Goal: Task Accomplishment & Management: Manage account settings

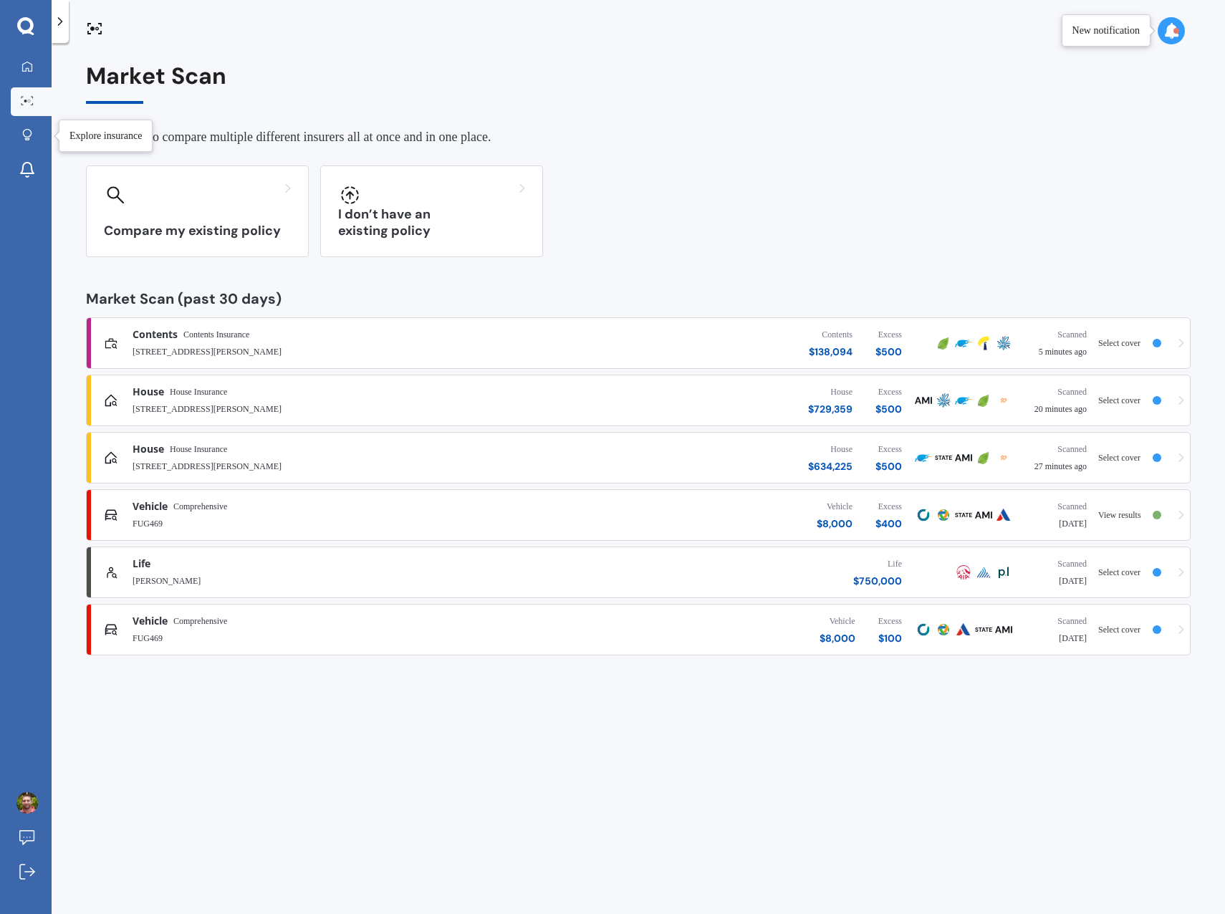
click at [24, 137] on icon at bounding box center [27, 135] width 10 height 12
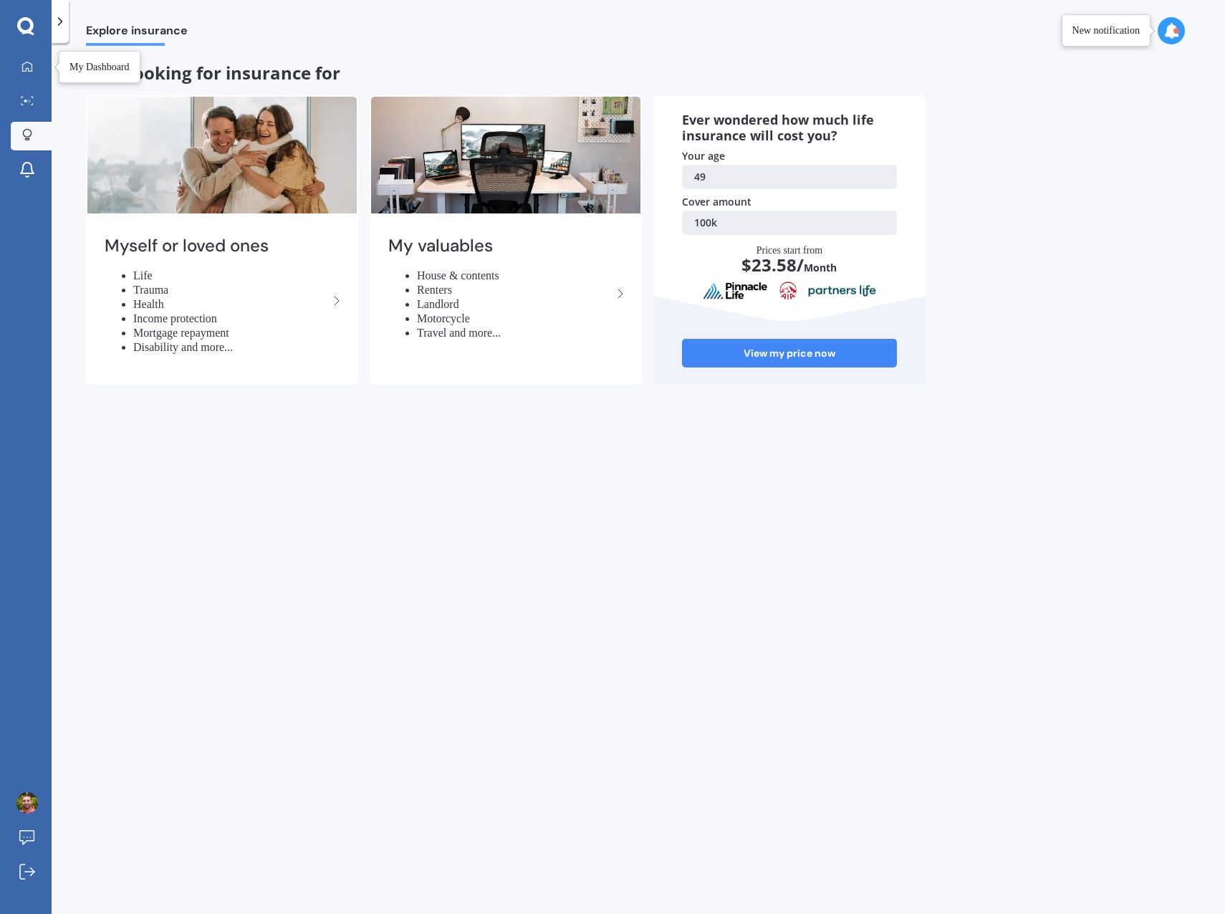
click at [32, 69] on icon at bounding box center [27, 66] width 10 height 10
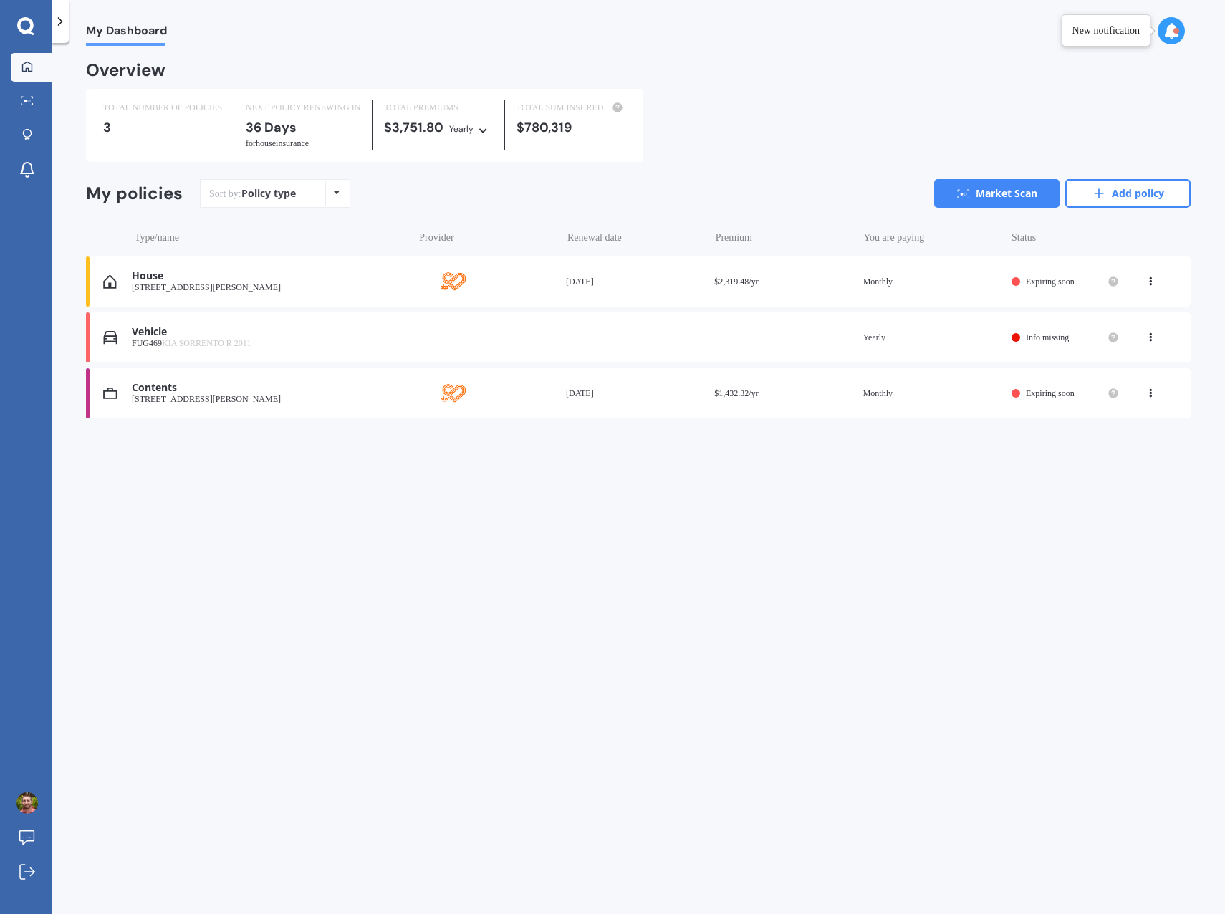
click at [1151, 339] on icon at bounding box center [1150, 334] width 10 height 9
click at [1112, 370] on div "View policy" at bounding box center [1119, 364] width 142 height 29
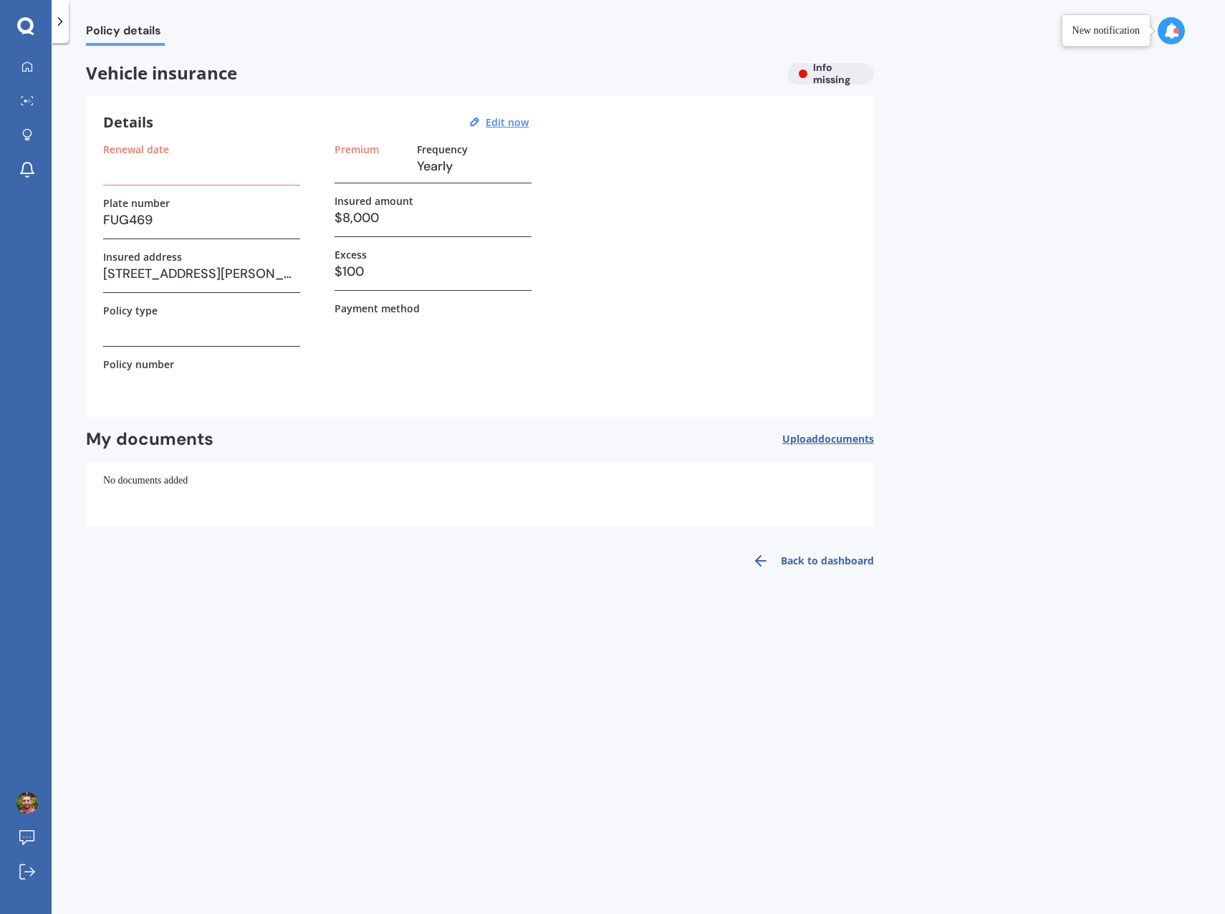
click at [509, 123] on u "Edit now" at bounding box center [507, 122] width 43 height 14
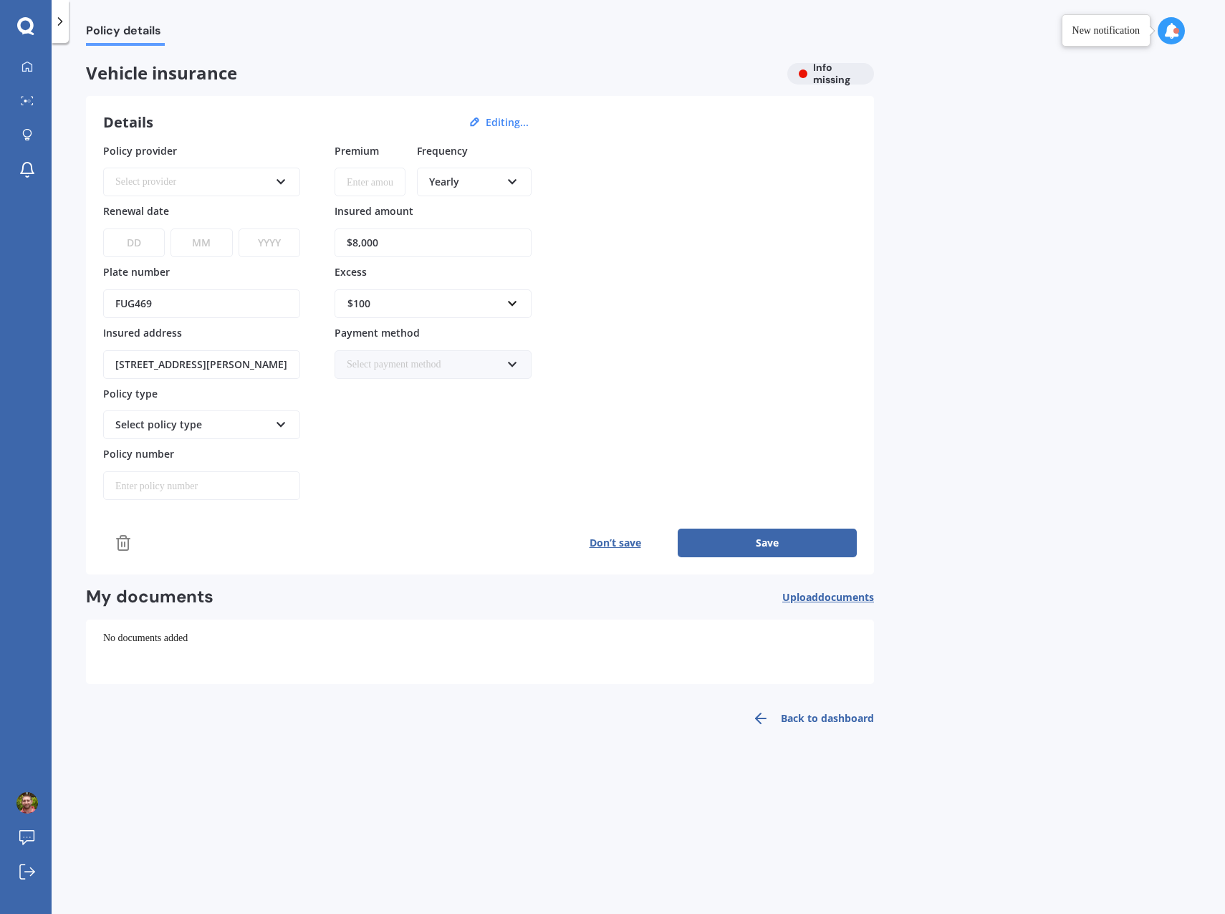
click at [276, 424] on icon at bounding box center [281, 422] width 12 height 10
click at [273, 427] on div "Select policy type" at bounding box center [201, 424] width 197 height 29
click at [276, 427] on icon at bounding box center [281, 422] width 12 height 10
click at [283, 180] on icon at bounding box center [281, 179] width 12 height 10
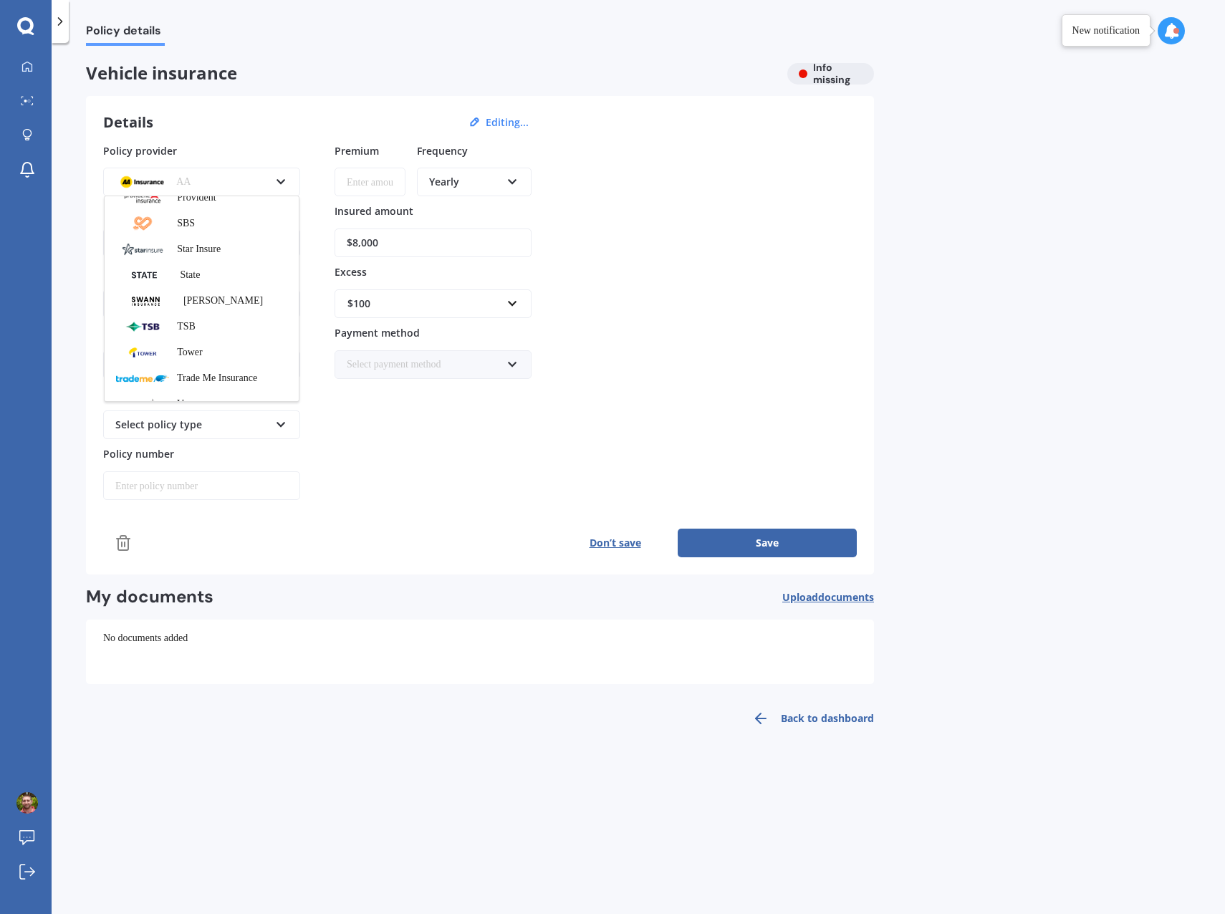
scroll to position [573, 0]
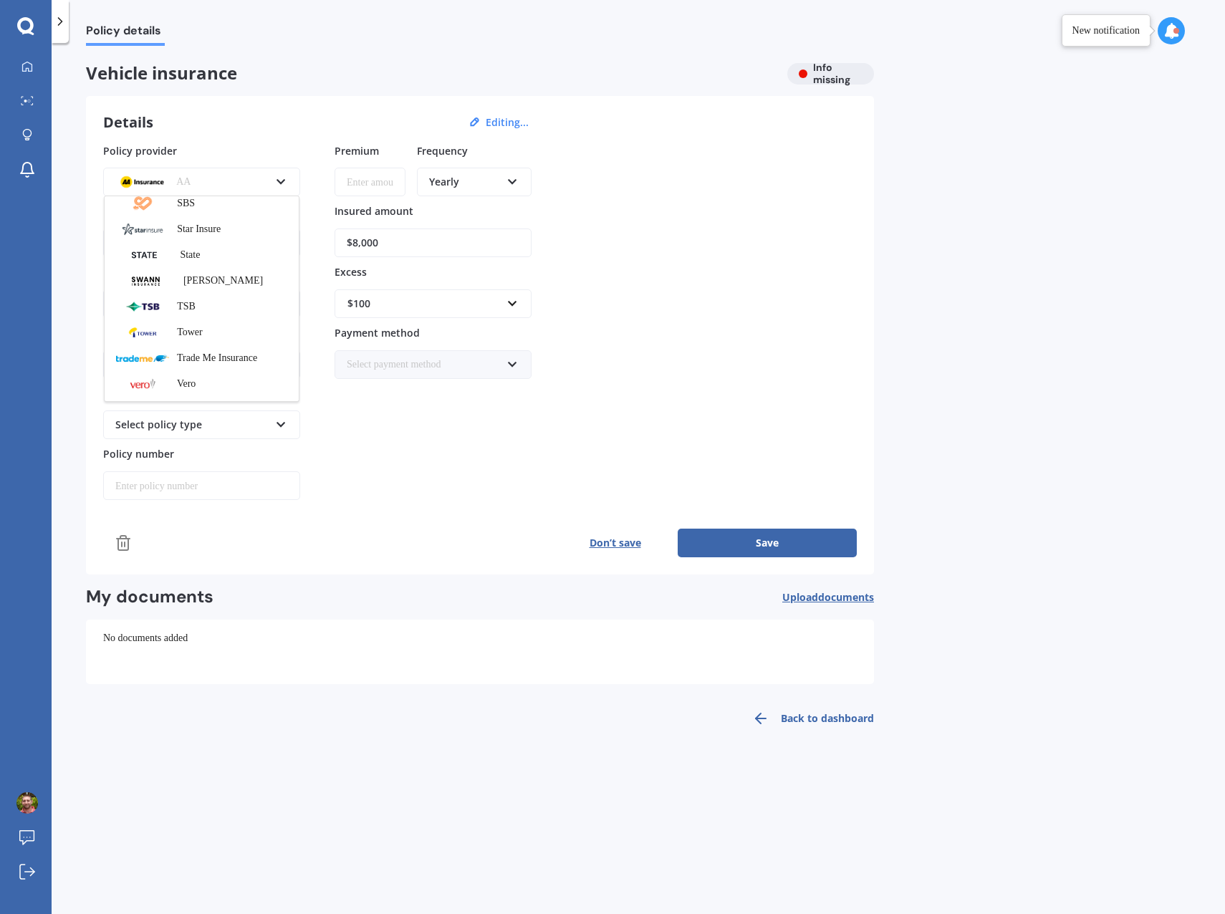
click at [219, 262] on div "State" at bounding box center [202, 255] width 194 height 26
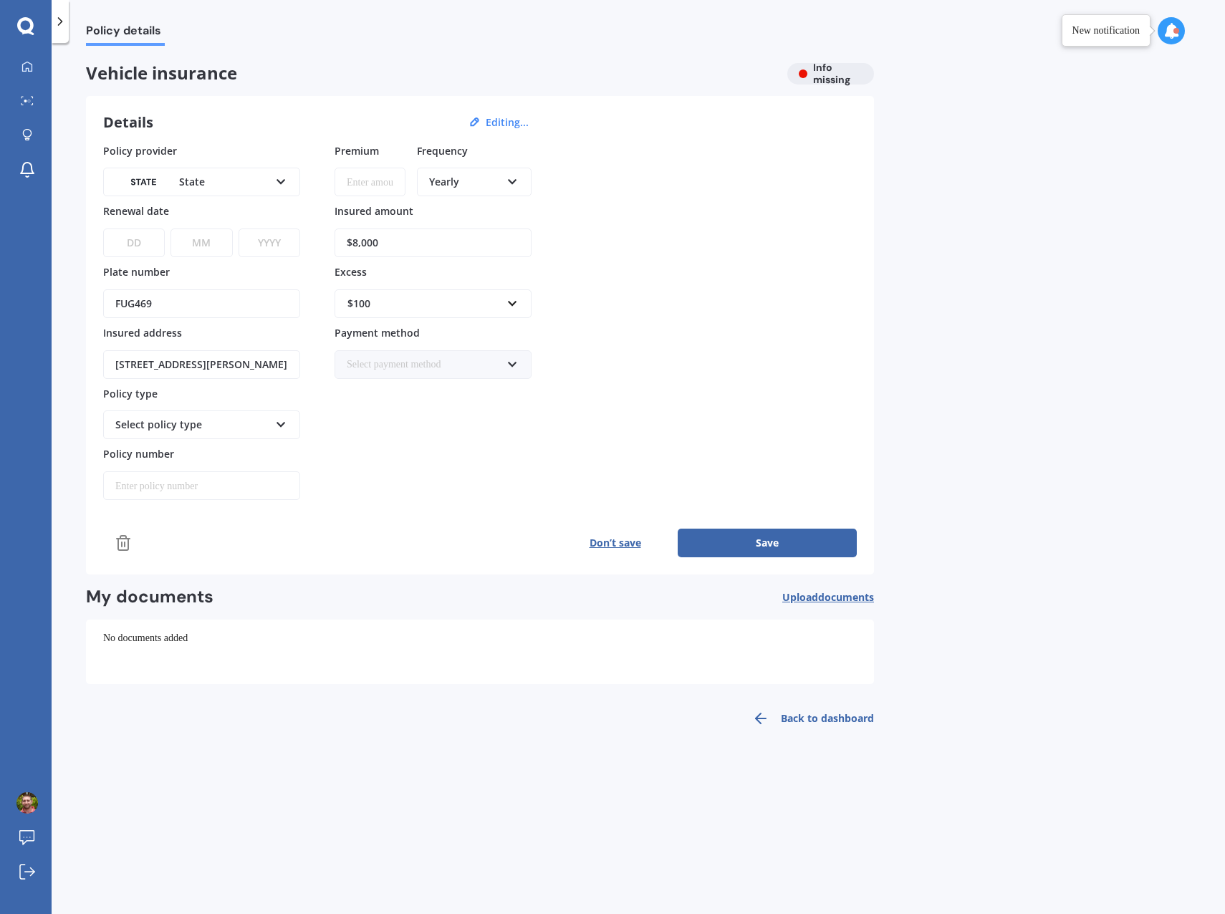
click at [410, 499] on div "Premium Frequency Yearly Yearly Six-Monthly Quarterly Monthly Fortnightly Weekl…" at bounding box center [432, 321] width 197 height 357
click at [138, 236] on select "DD 01 02 03 04 05 06 07 08 09 10 11 12 13 14 15 16 17 18 19 20 21 22 23 24 25 2…" at bounding box center [134, 242] width 62 height 29
select select "14"
click at [103, 228] on select "DD 01 02 03 04 05 06 07 08 09 10 11 12 13 14 15 16 17 18 19 20 21 22 23 24 25 2…" at bounding box center [134, 242] width 62 height 29
click at [211, 241] on select "MM 01 02 03 04 05 06 07 08 09 10 11 12" at bounding box center [201, 242] width 62 height 29
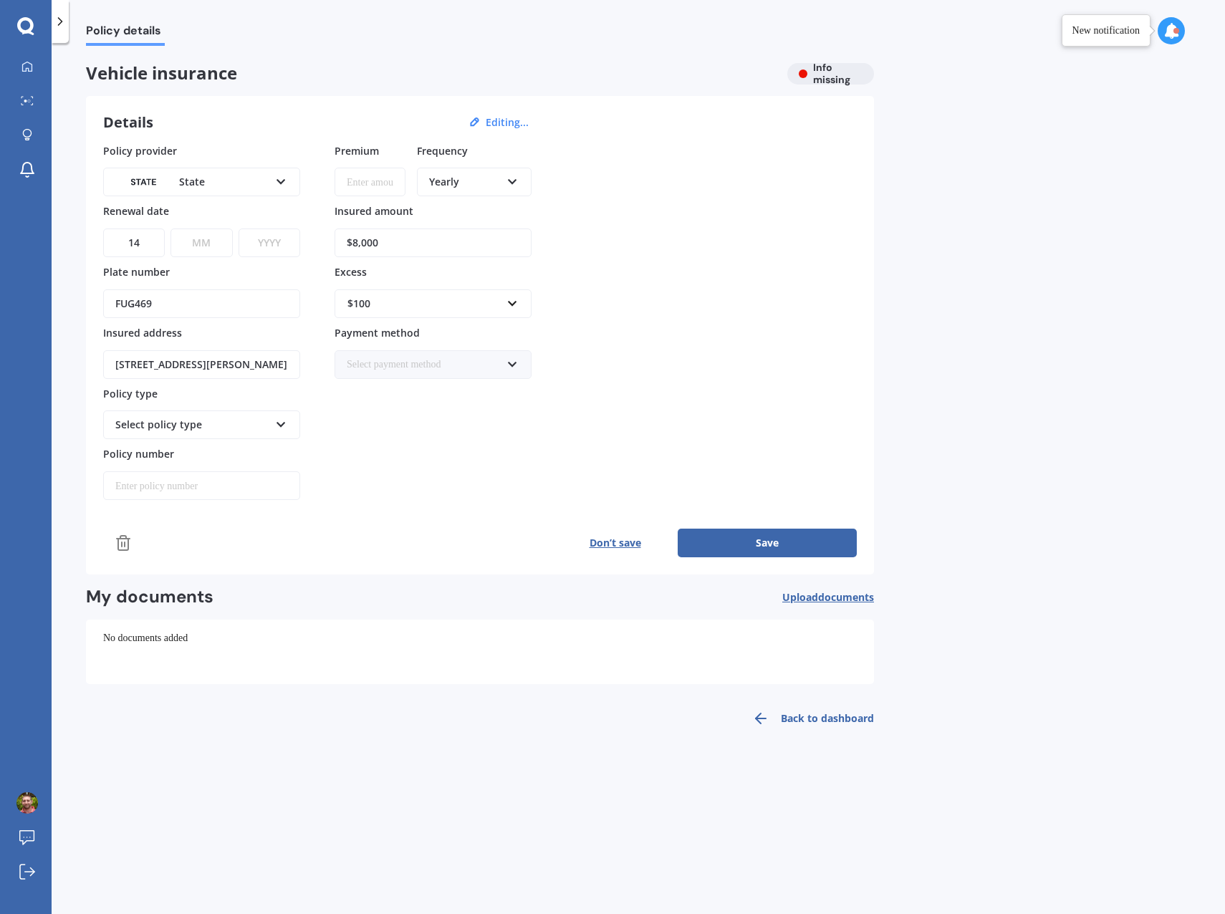
select select "01"
click at [170, 228] on select "MM 01 02 03 04 05 06 07 08 09 10 11 12" at bounding box center [201, 242] width 62 height 29
click at [268, 242] on select "YYYY 2027 2026 2025 2024 2023 2022 2021 2020 2019 2018 2017 2016 2015 2014 2013…" at bounding box center [269, 242] width 62 height 29
select select "2026"
click at [238, 228] on select "YYYY 2027 2026 2025 2024 2023 2022 2021 2020 2019 2018 2017 2016 2015 2014 2013…" at bounding box center [269, 242] width 62 height 29
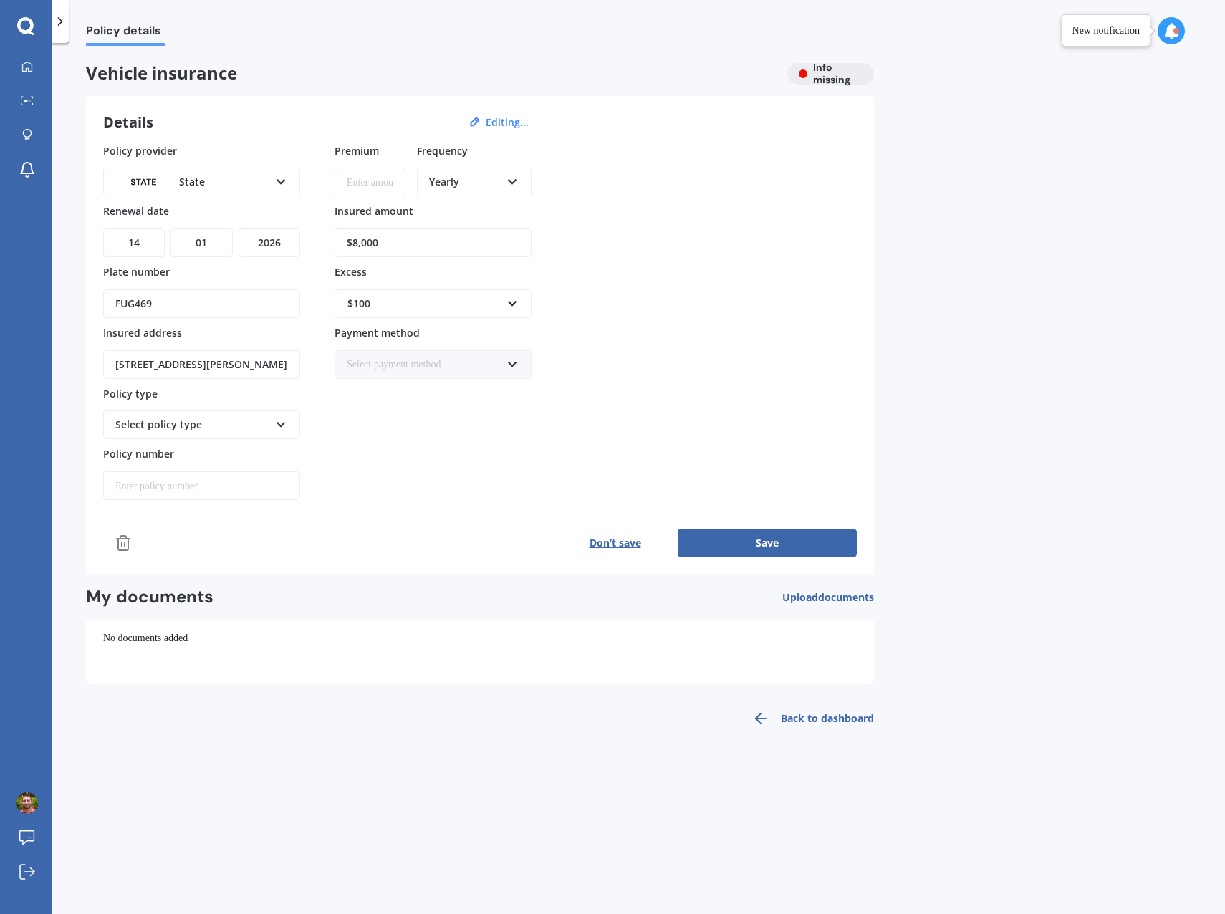
click at [375, 183] on input "Premium" at bounding box center [369, 182] width 71 height 29
type input "$55.88"
click at [506, 180] on icon at bounding box center [512, 179] width 12 height 10
click at [464, 282] on span "Monthly" at bounding box center [447, 286] width 34 height 11
click at [513, 362] on icon at bounding box center [512, 362] width 12 height 10
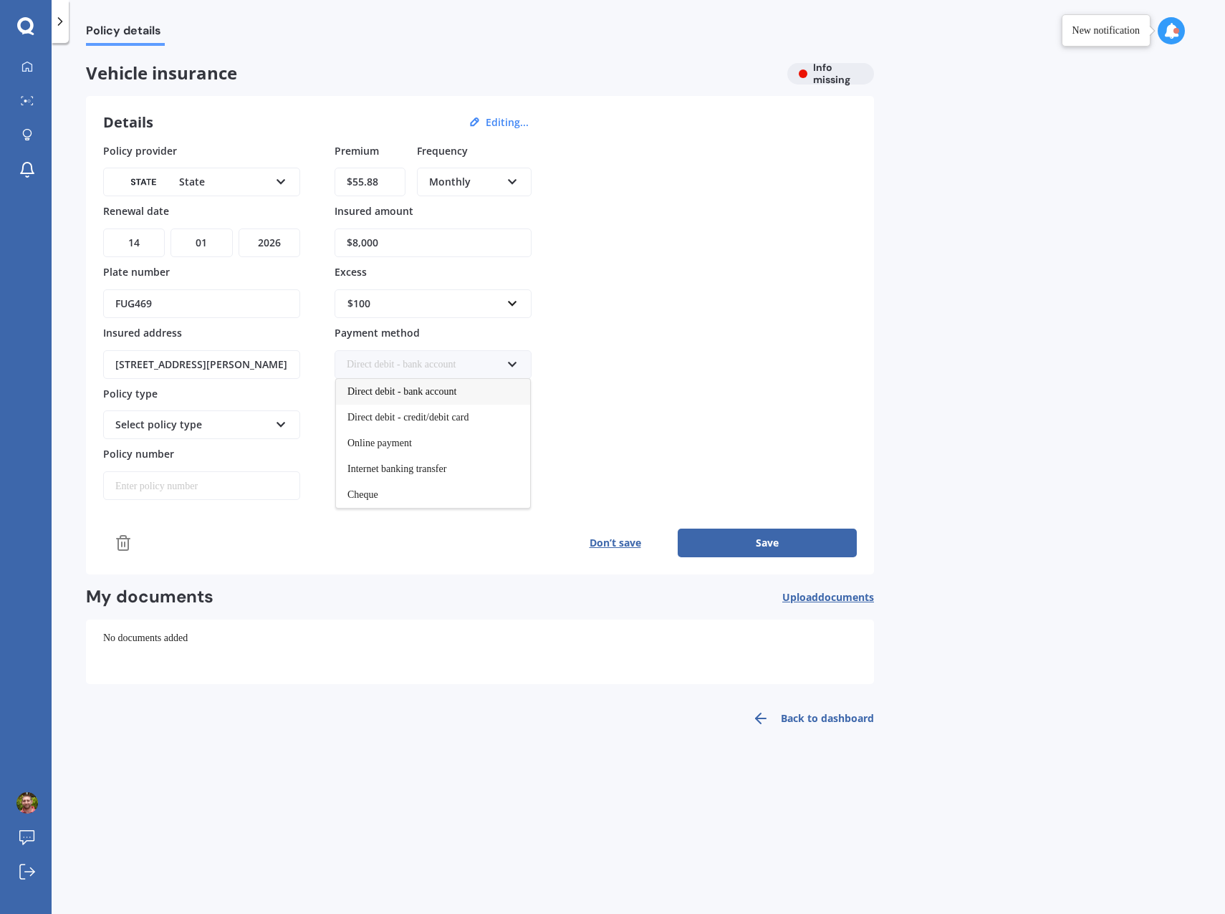
click at [456, 390] on span "Direct debit - bank account" at bounding box center [401, 391] width 109 height 11
click at [460, 445] on div "Premium $55.88 Frequency Monthly Yearly Six-Monthly Quarterly Monthly Fortnight…" at bounding box center [432, 321] width 197 height 357
click at [264, 420] on div "Select policy type" at bounding box center [192, 425] width 154 height 16
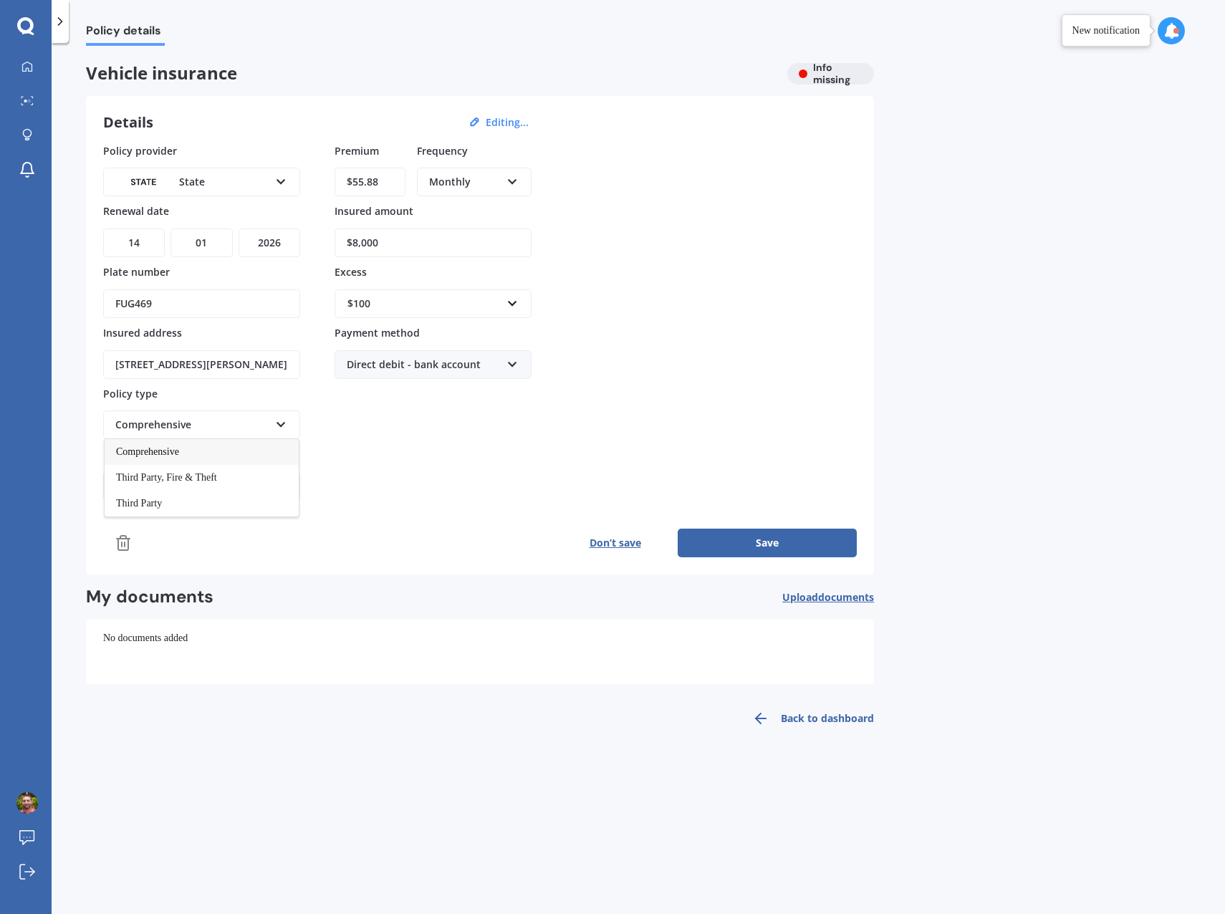
click at [224, 448] on div "Comprehensive" at bounding box center [202, 452] width 194 height 26
click at [764, 540] on button "Save" at bounding box center [766, 543] width 179 height 29
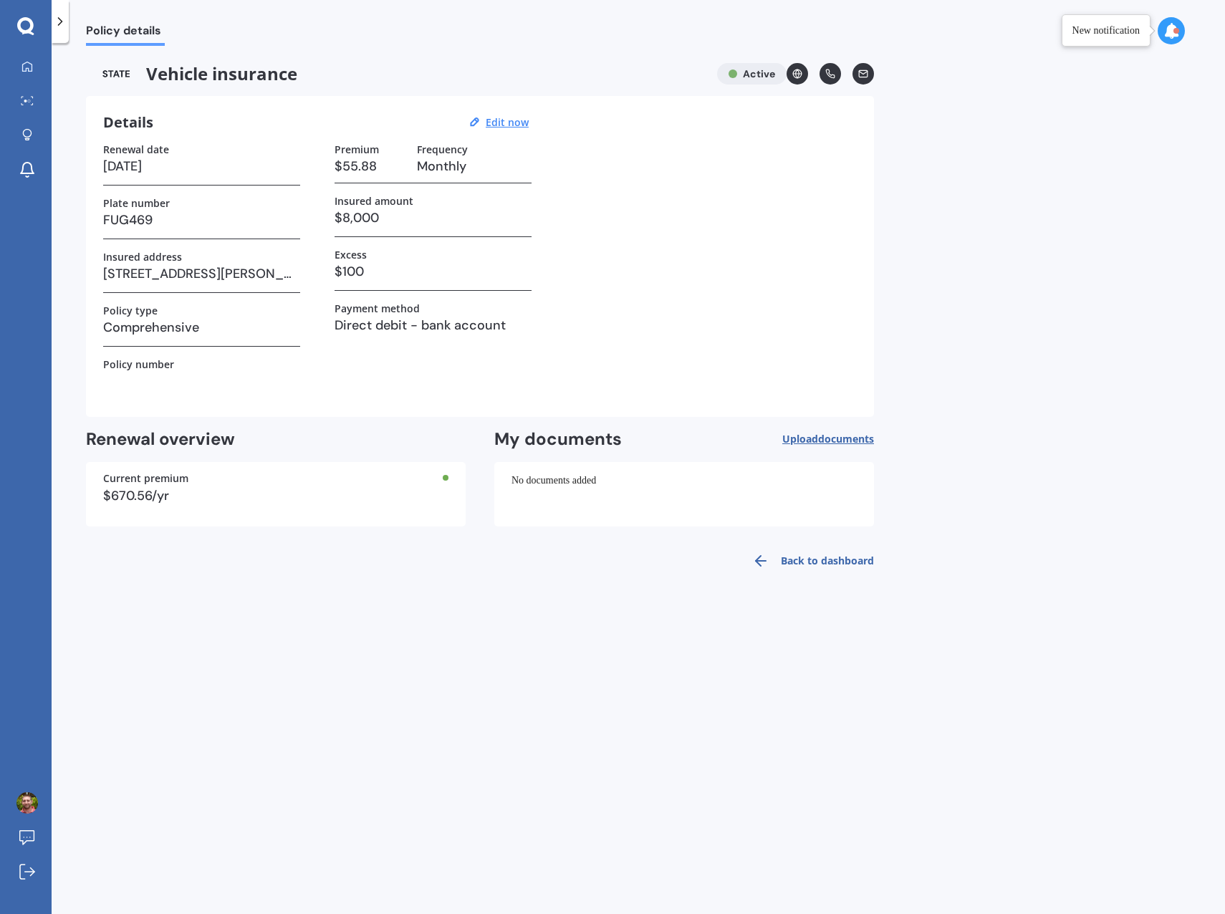
click at [791, 563] on link "Back to dashboard" at bounding box center [808, 561] width 130 height 34
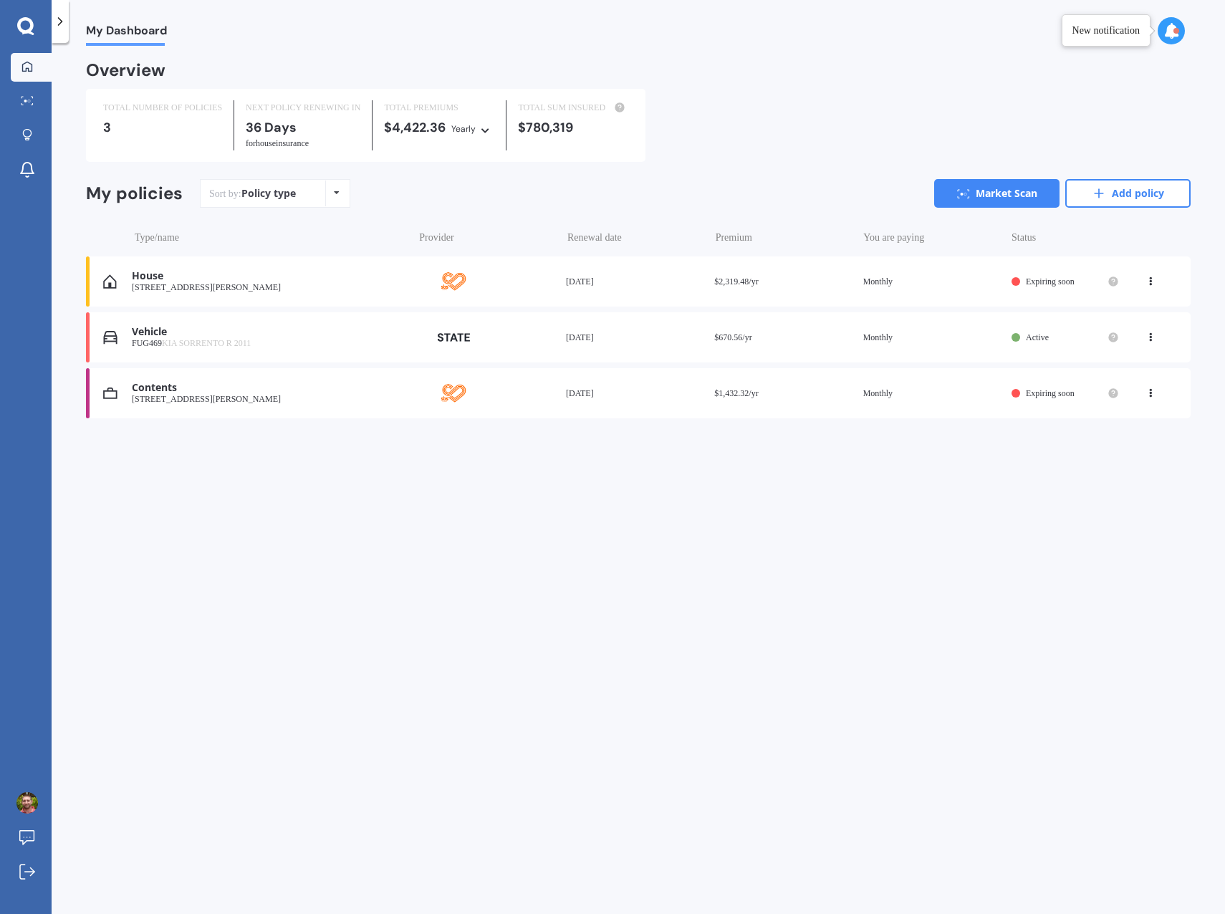
click at [1150, 339] on icon at bounding box center [1150, 334] width 10 height 9
click at [804, 481] on div "My Dashboard Overview TOTAL NUMBER OF POLICIES 3 NEXT POLICY RENEWING [DATE] fo…" at bounding box center [638, 481] width 1173 height 871
click at [185, 332] on div "Vehicle" at bounding box center [269, 332] width 274 height 12
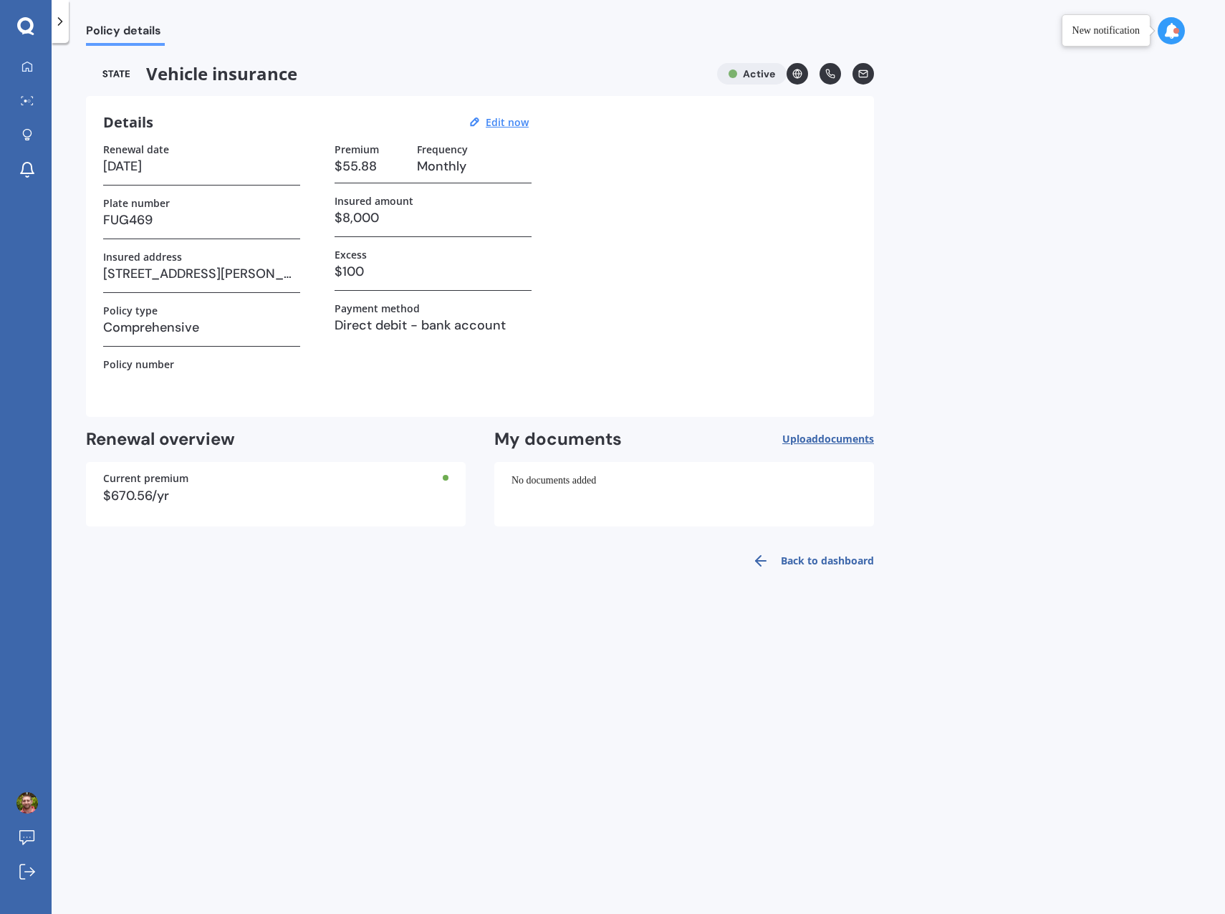
click at [1168, 34] on icon at bounding box center [1171, 31] width 16 height 16
click at [508, 115] on u "Edit now" at bounding box center [507, 122] width 43 height 14
select select "14"
select select "01"
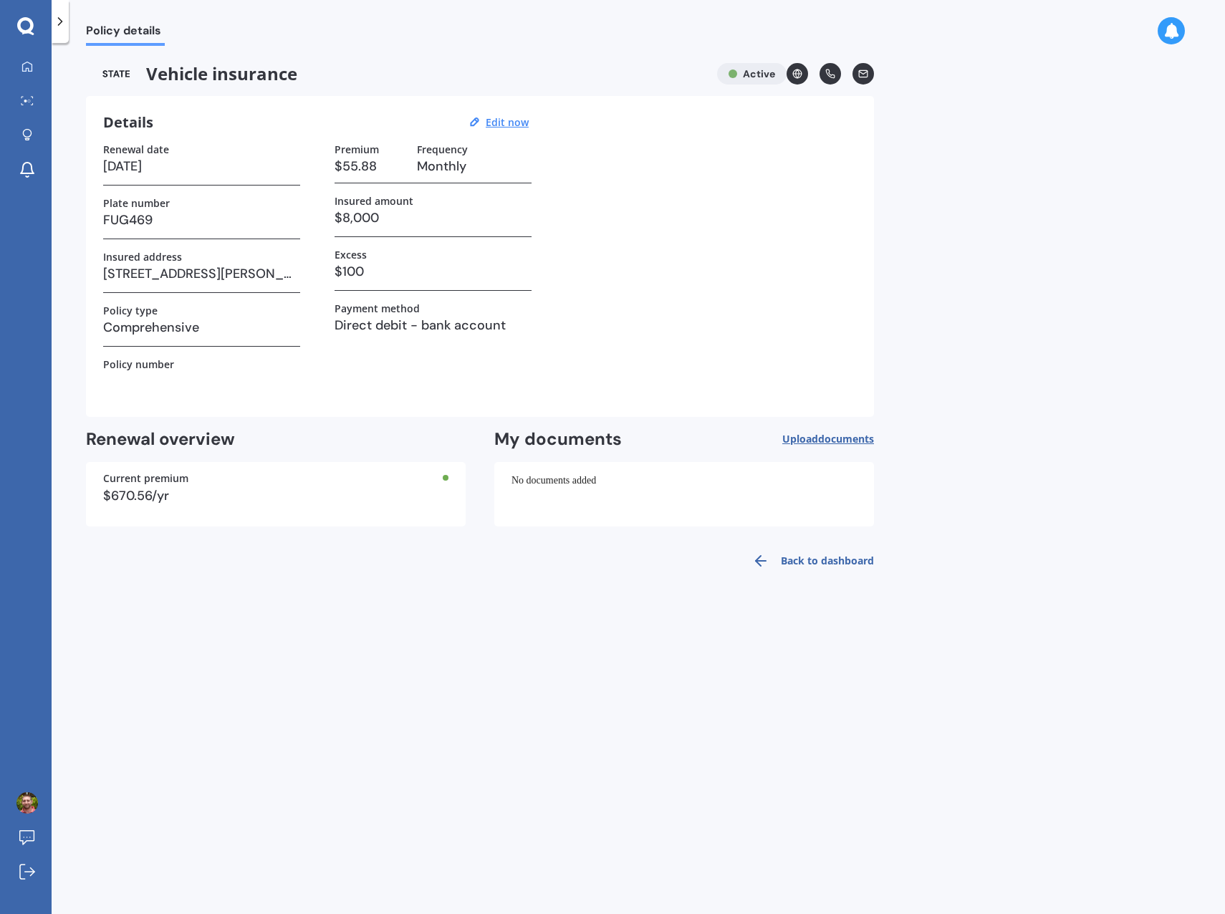
select select "2026"
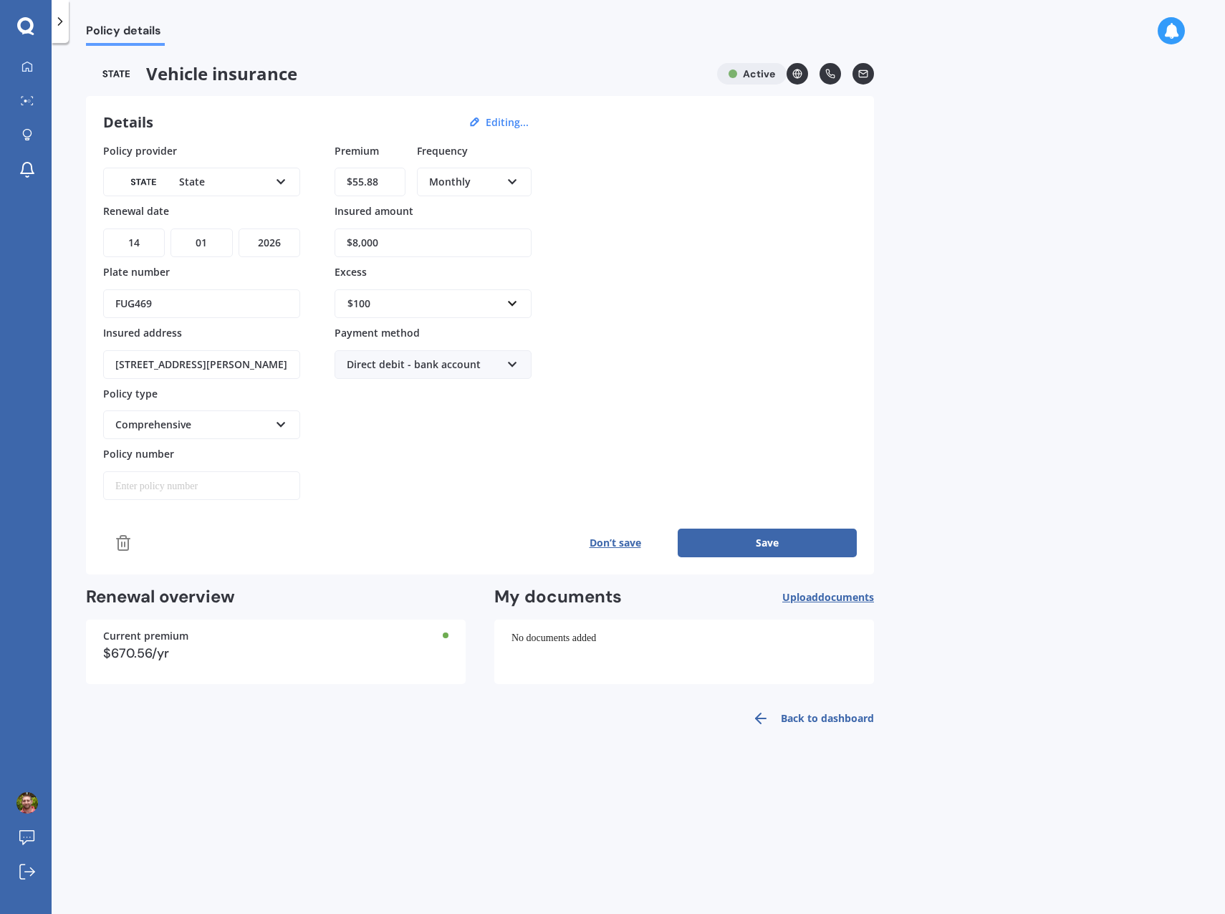
click at [390, 245] on input "$8,000" at bounding box center [432, 242] width 197 height 29
type input "$7,450"
click at [773, 541] on button "Save" at bounding box center [766, 543] width 179 height 29
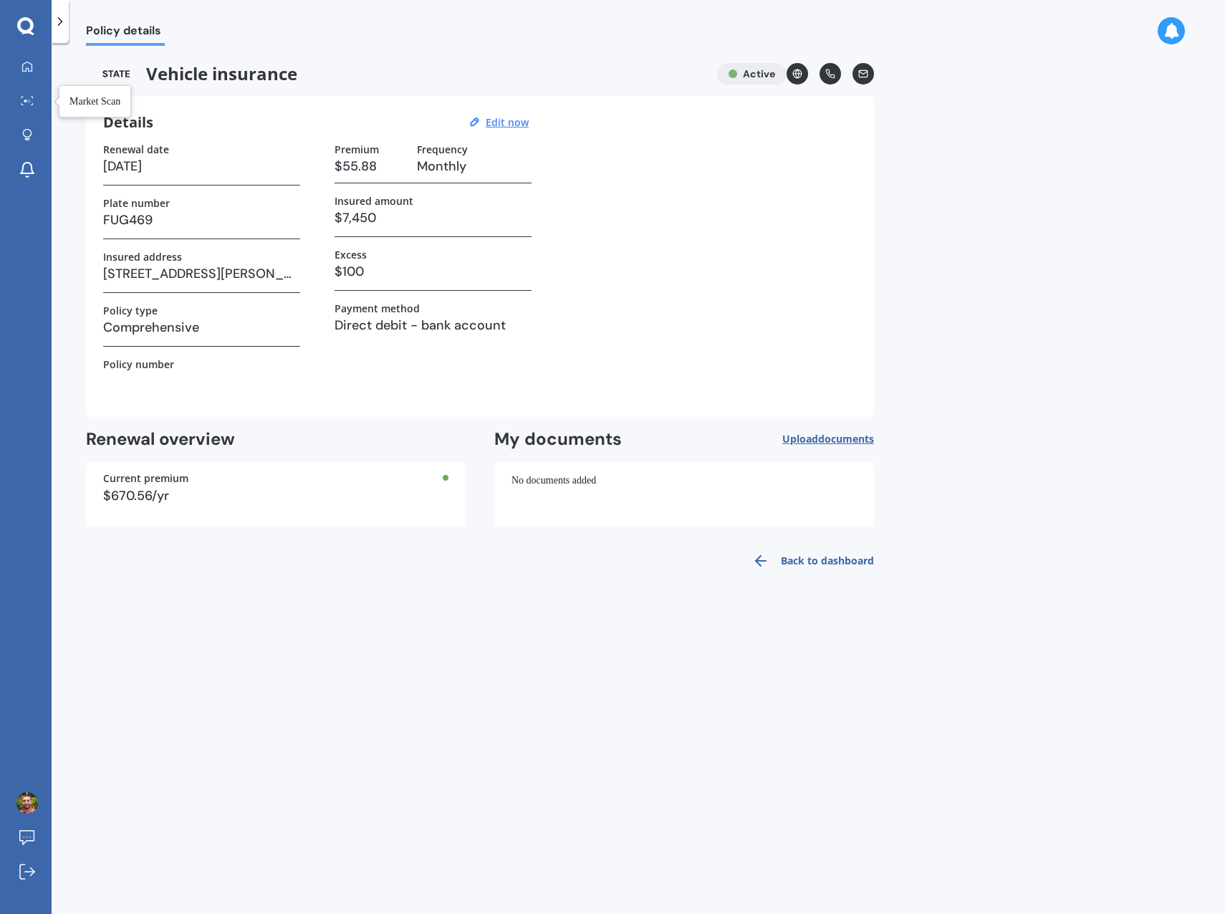
click at [24, 100] on icon at bounding box center [27, 100] width 13 height 9
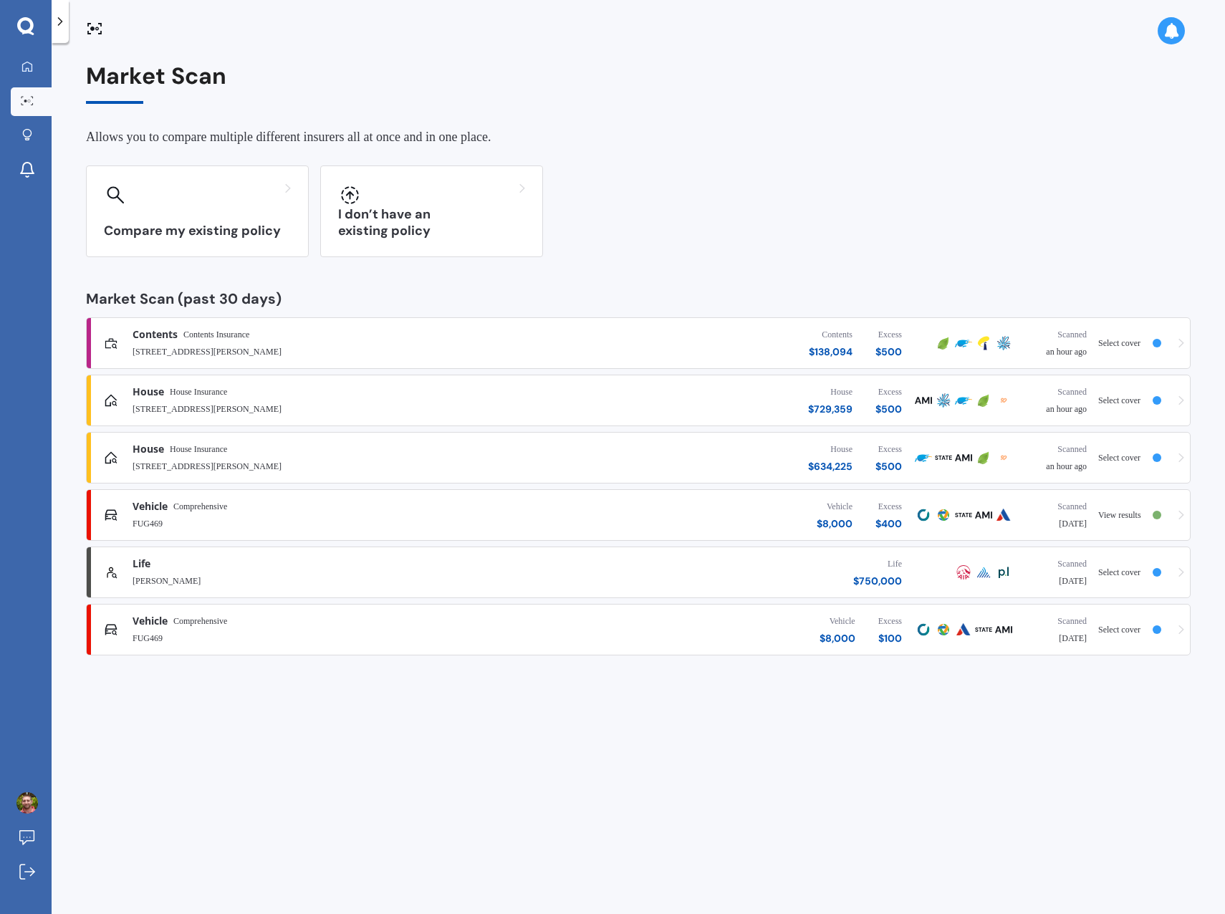
click at [324, 513] on div "Vehicle Comprehensive" at bounding box center [320, 506] width 376 height 14
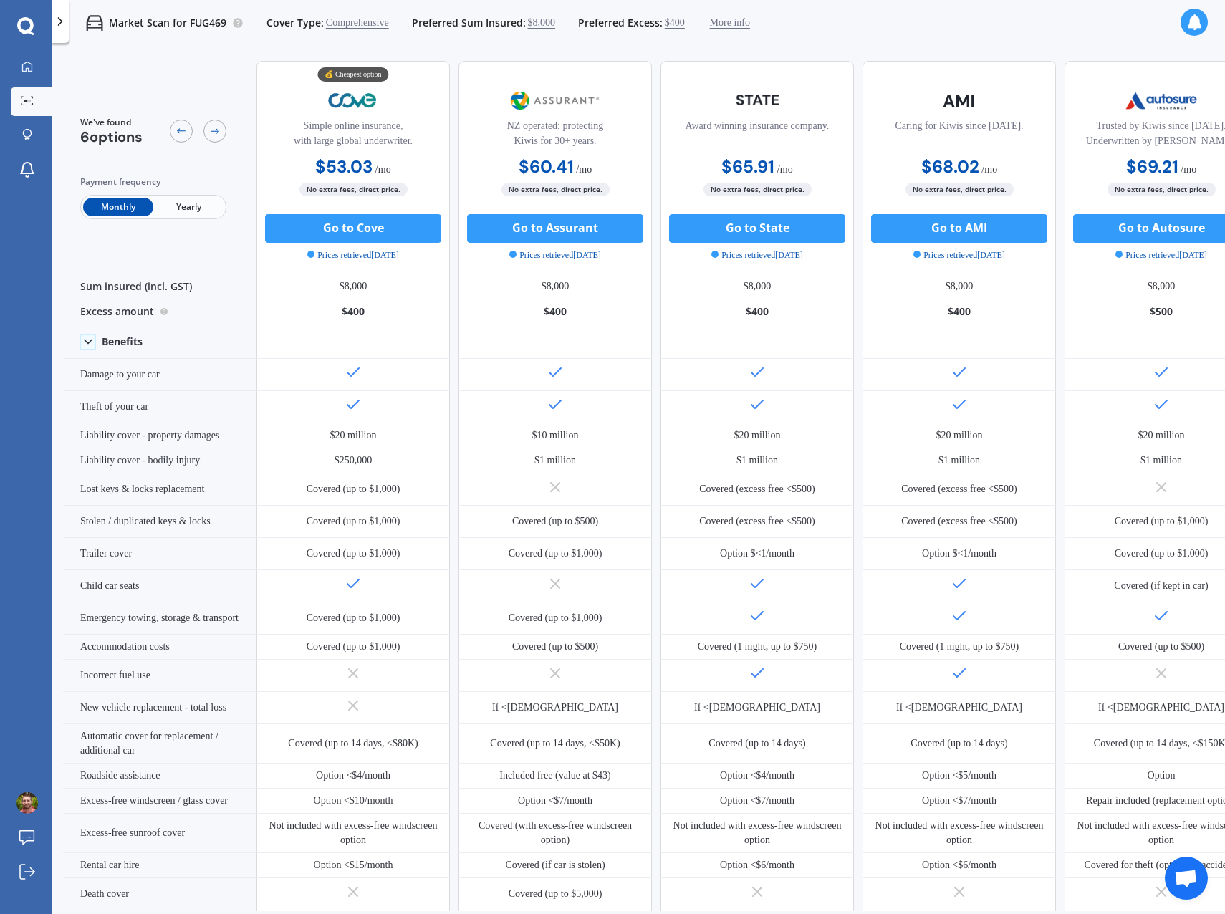
click at [750, 23] on span "More info" at bounding box center [730, 23] width 40 height 14
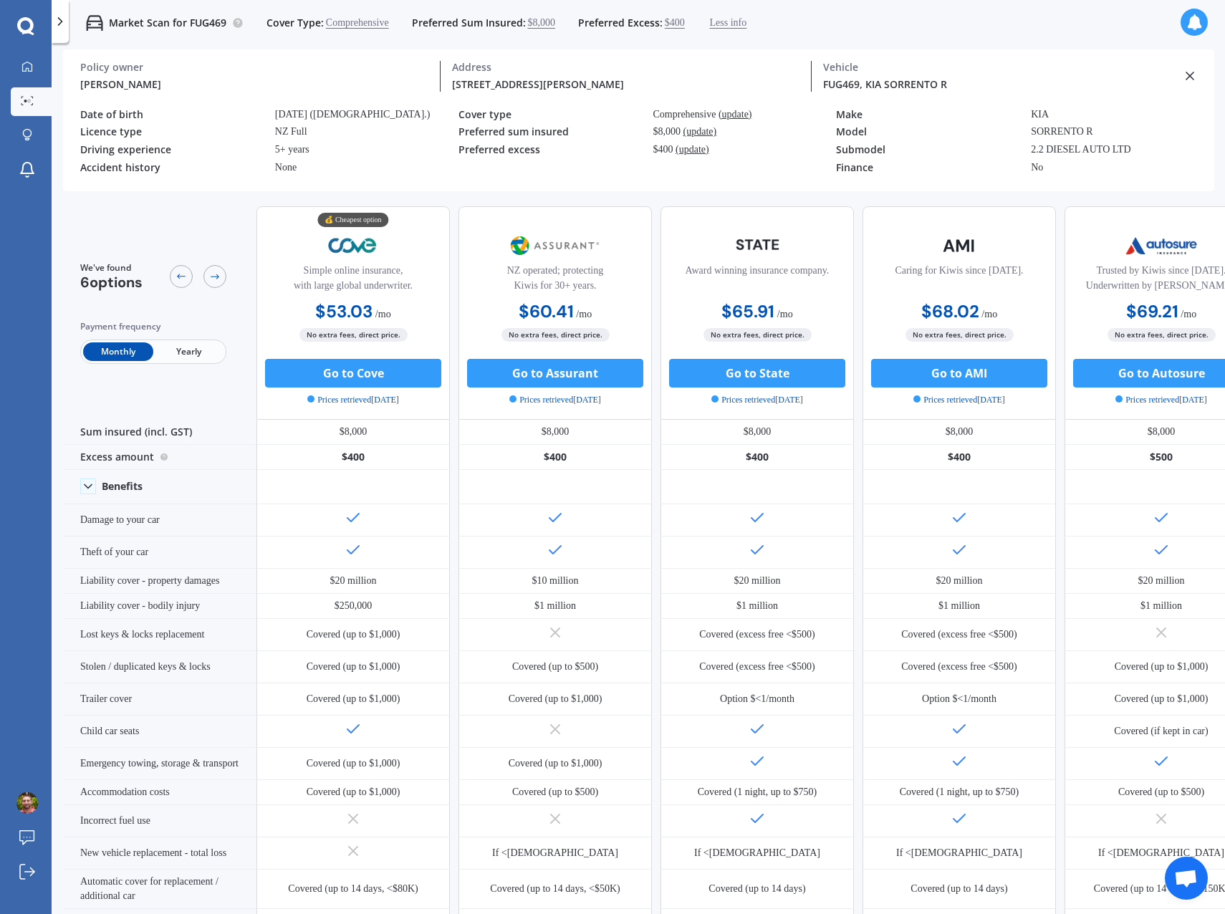
click at [747, 23] on span "Less info" at bounding box center [728, 23] width 37 height 14
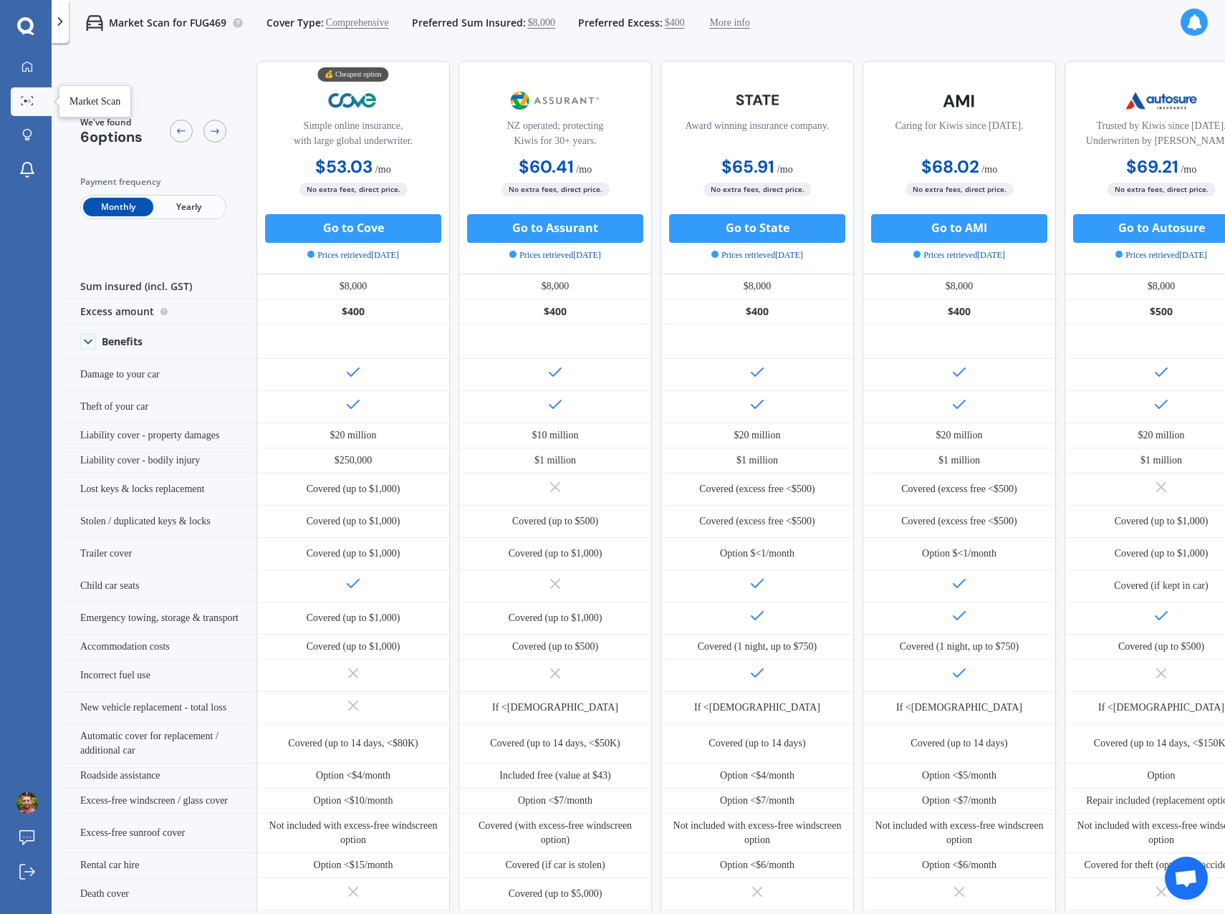
click at [26, 96] on icon at bounding box center [27, 100] width 13 height 9
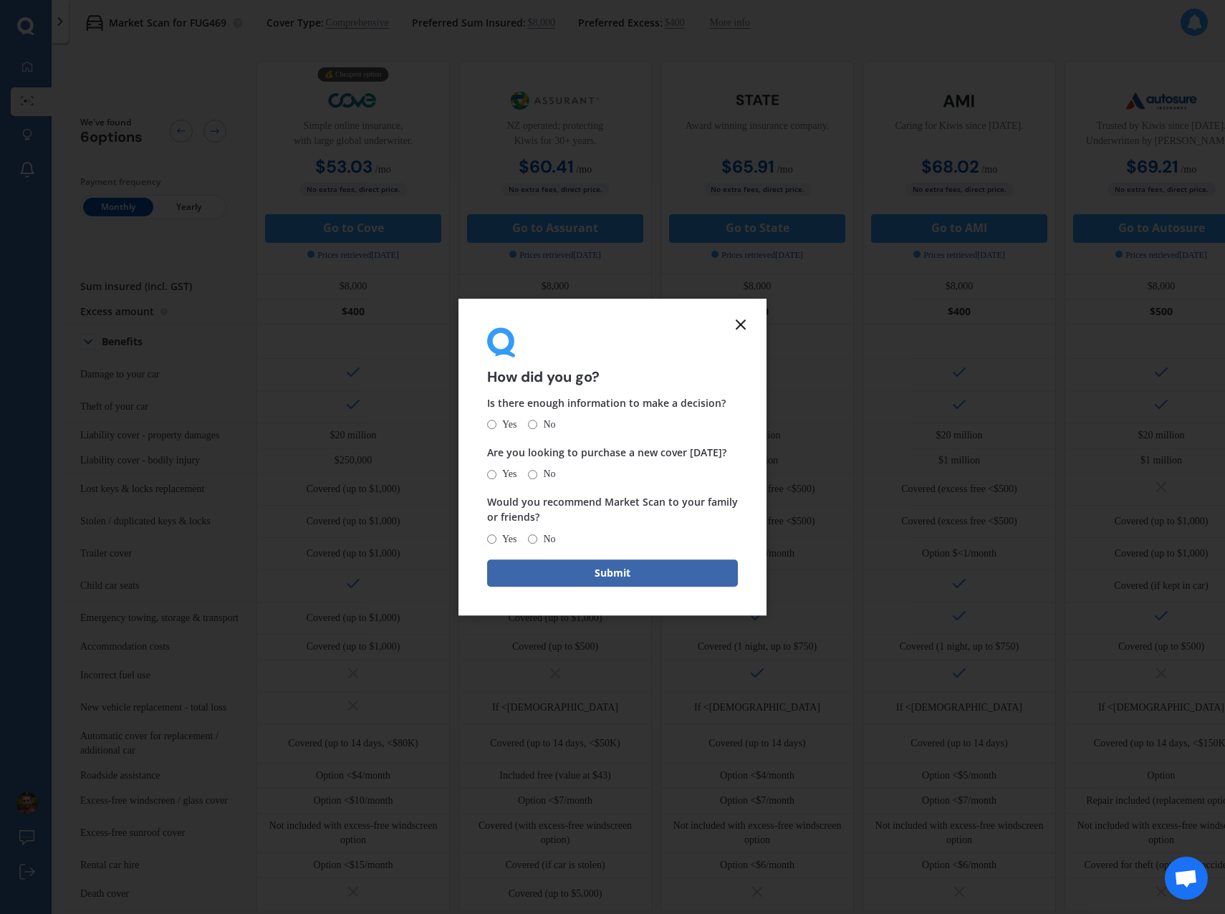
click at [491, 427] on input "Yes" at bounding box center [491, 424] width 9 height 9
radio input "true"
click at [537, 477] on input "No" at bounding box center [532, 474] width 9 height 9
radio input "true"
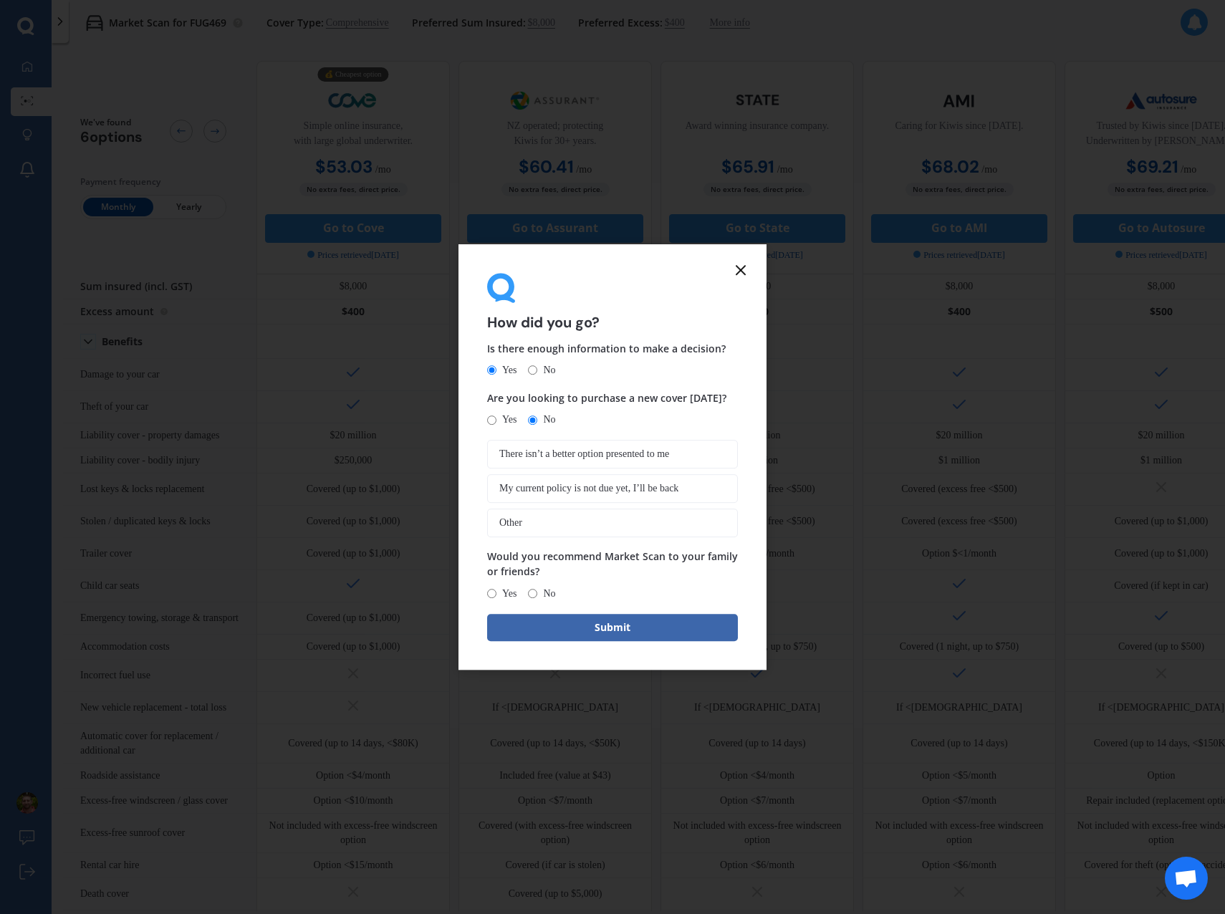
click at [611, 489] on span "My current policy is not due yet, I’ll be back" at bounding box center [588, 489] width 179 height 12
click at [0, 0] on input "My current policy is not due yet, I’ll be back" at bounding box center [0, 0] width 0 height 0
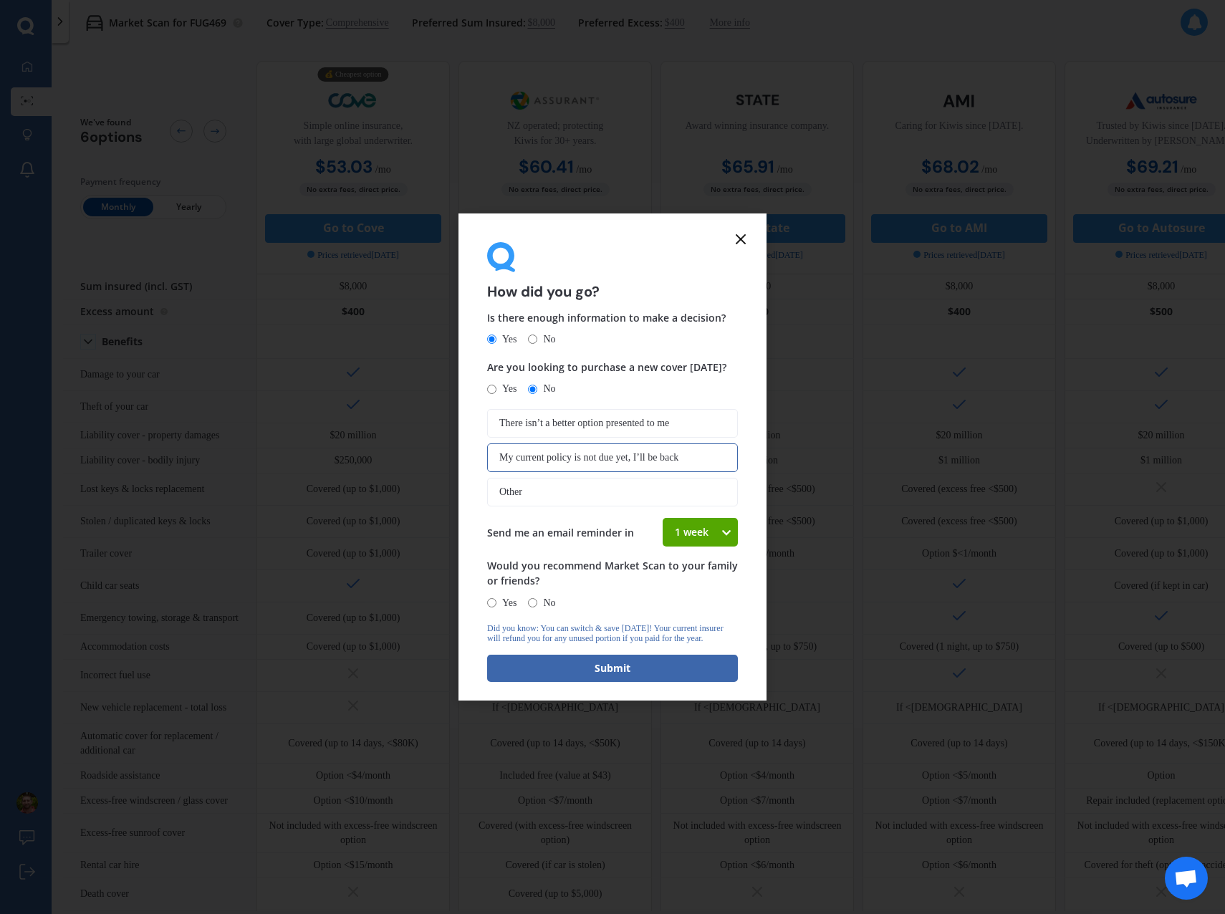
click at [694, 538] on div "1 week" at bounding box center [690, 532] width 57 height 29
click at [710, 631] on div "4 weeks" at bounding box center [700, 637] width 74 height 26
click at [720, 531] on icon at bounding box center [726, 532] width 12 height 14
click at [708, 640] on div "4 weeks" at bounding box center [700, 637] width 74 height 26
click at [495, 602] on input "Yes" at bounding box center [491, 602] width 9 height 9
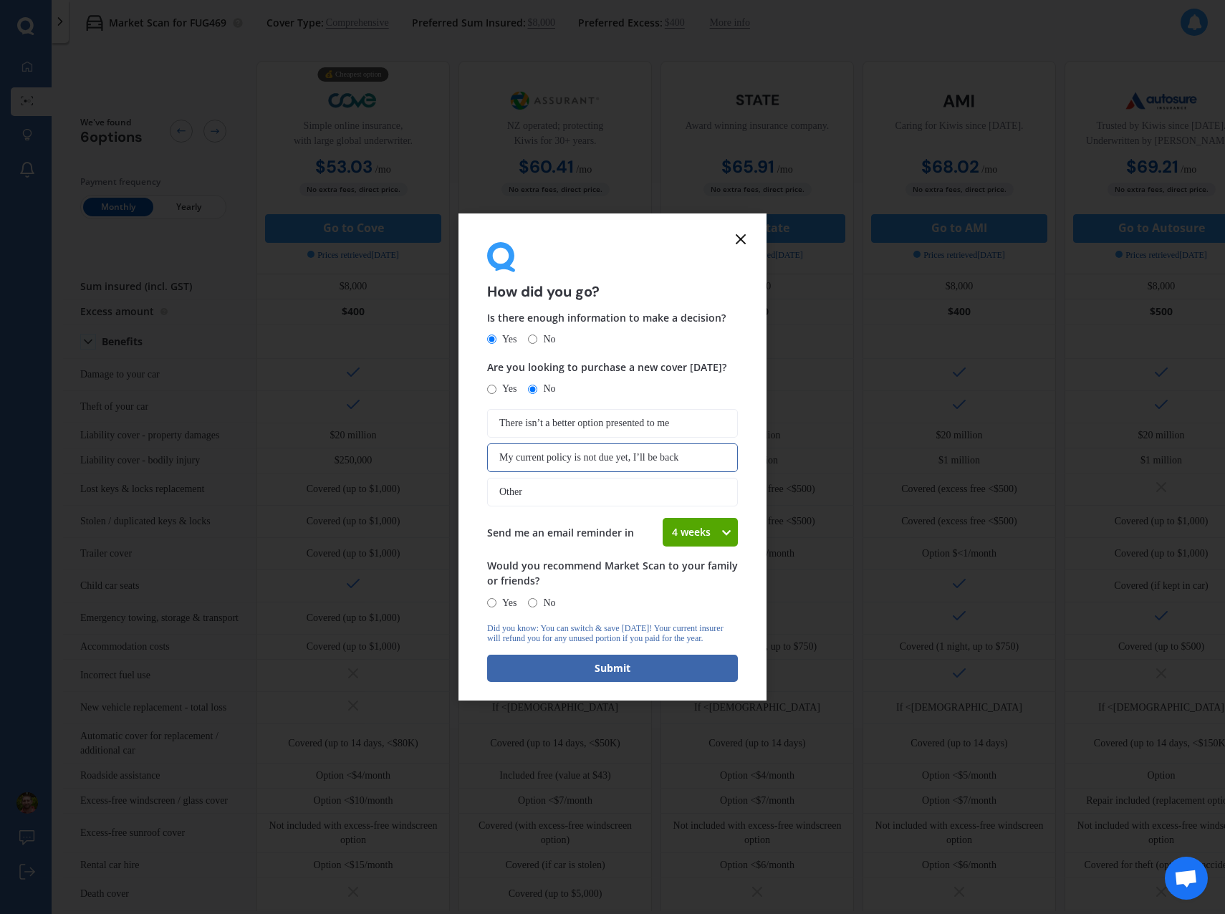
radio input "true"
click at [575, 682] on button "Submit" at bounding box center [612, 668] width 251 height 27
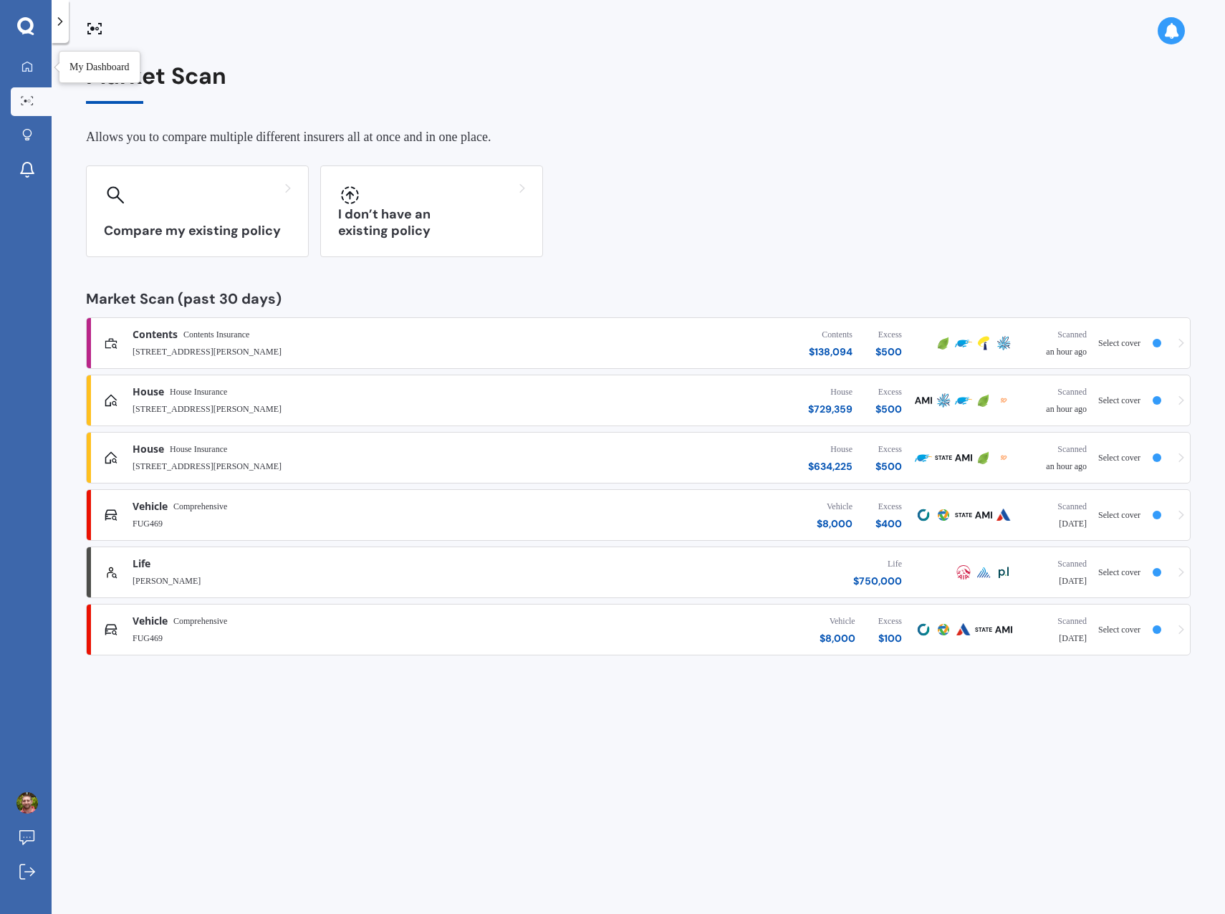
click at [21, 64] on icon at bounding box center [26, 66] width 11 height 11
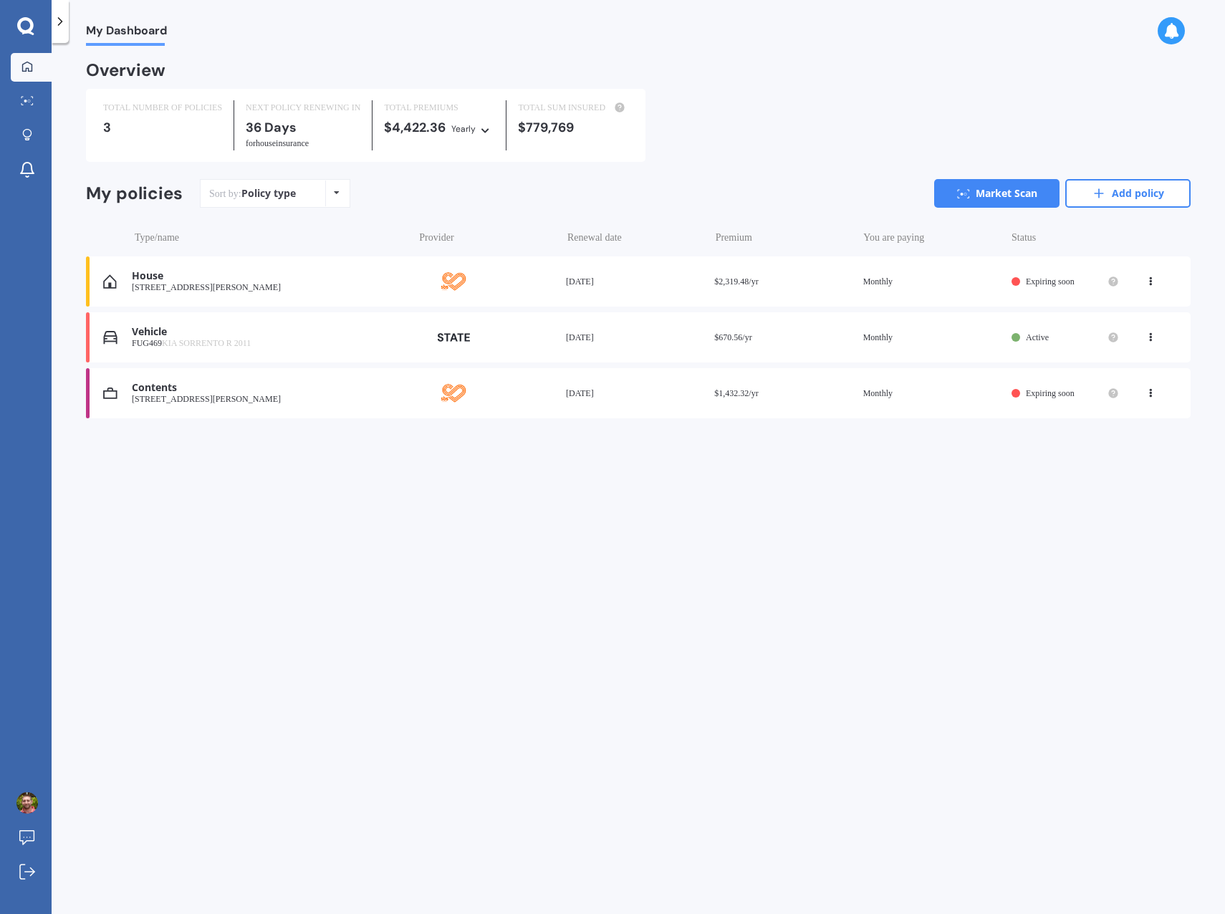
click at [991, 198] on link "Market Scan" at bounding box center [996, 193] width 125 height 29
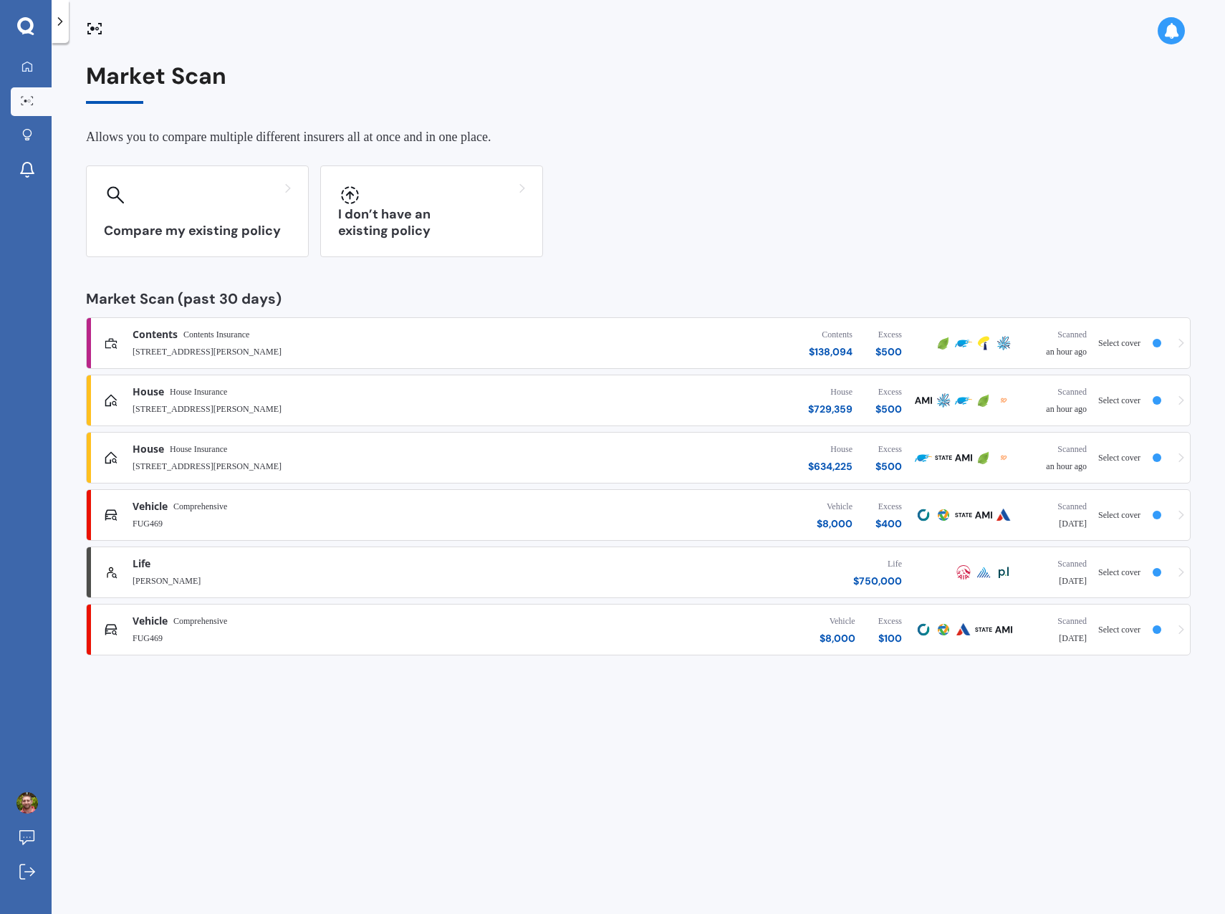
click at [423, 208] on div "I don’t have an existing policy" at bounding box center [431, 211] width 223 height 92
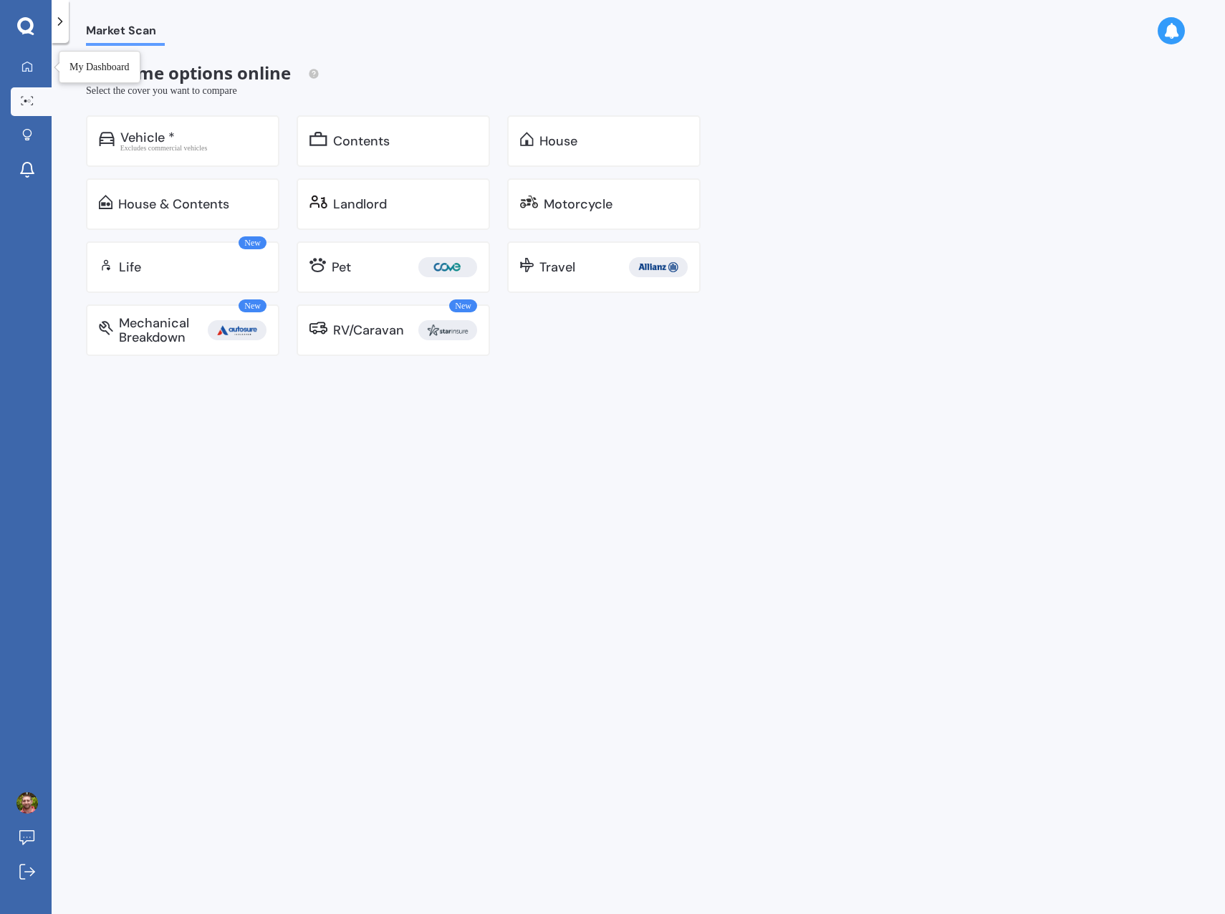
click at [26, 69] on icon at bounding box center [27, 66] width 10 height 10
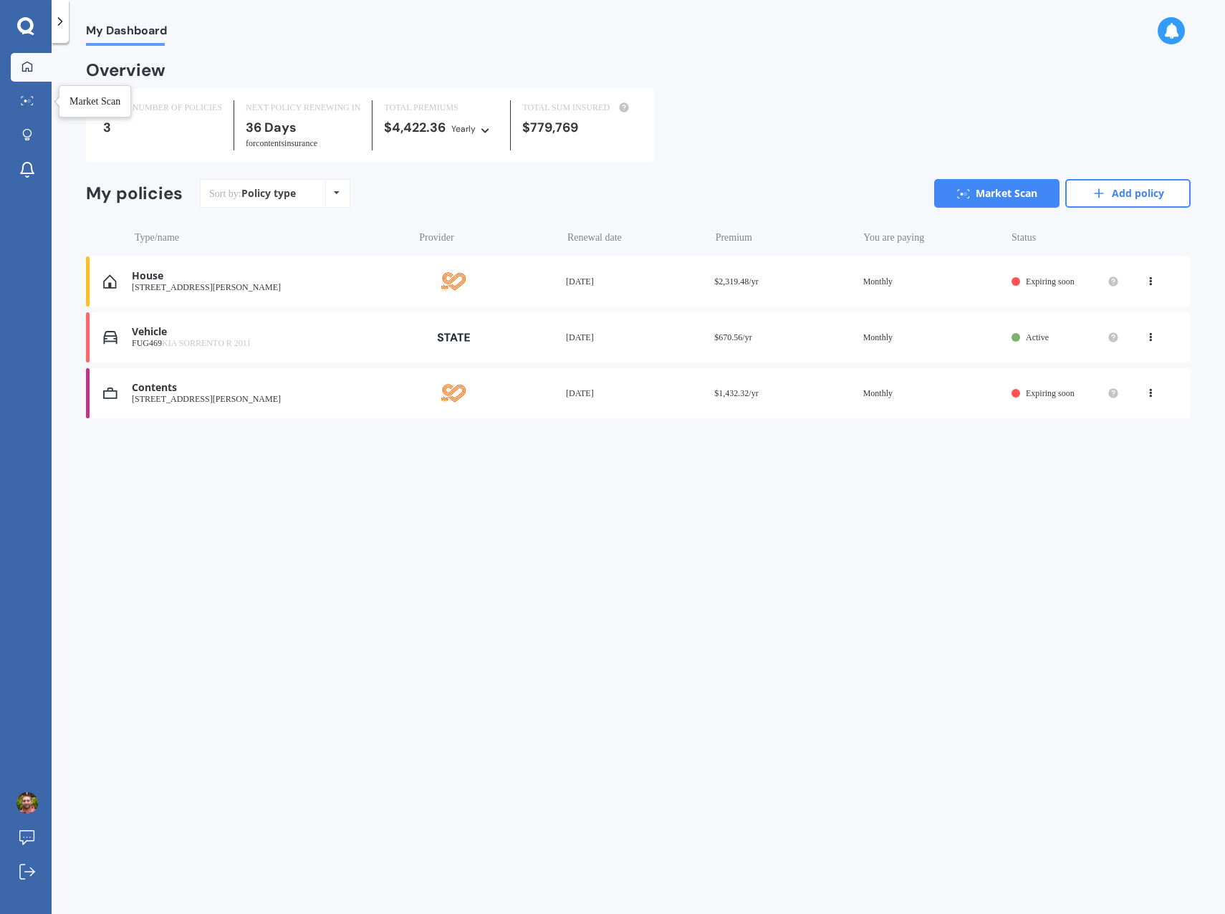
click at [34, 97] on div at bounding box center [26, 101] width 21 height 11
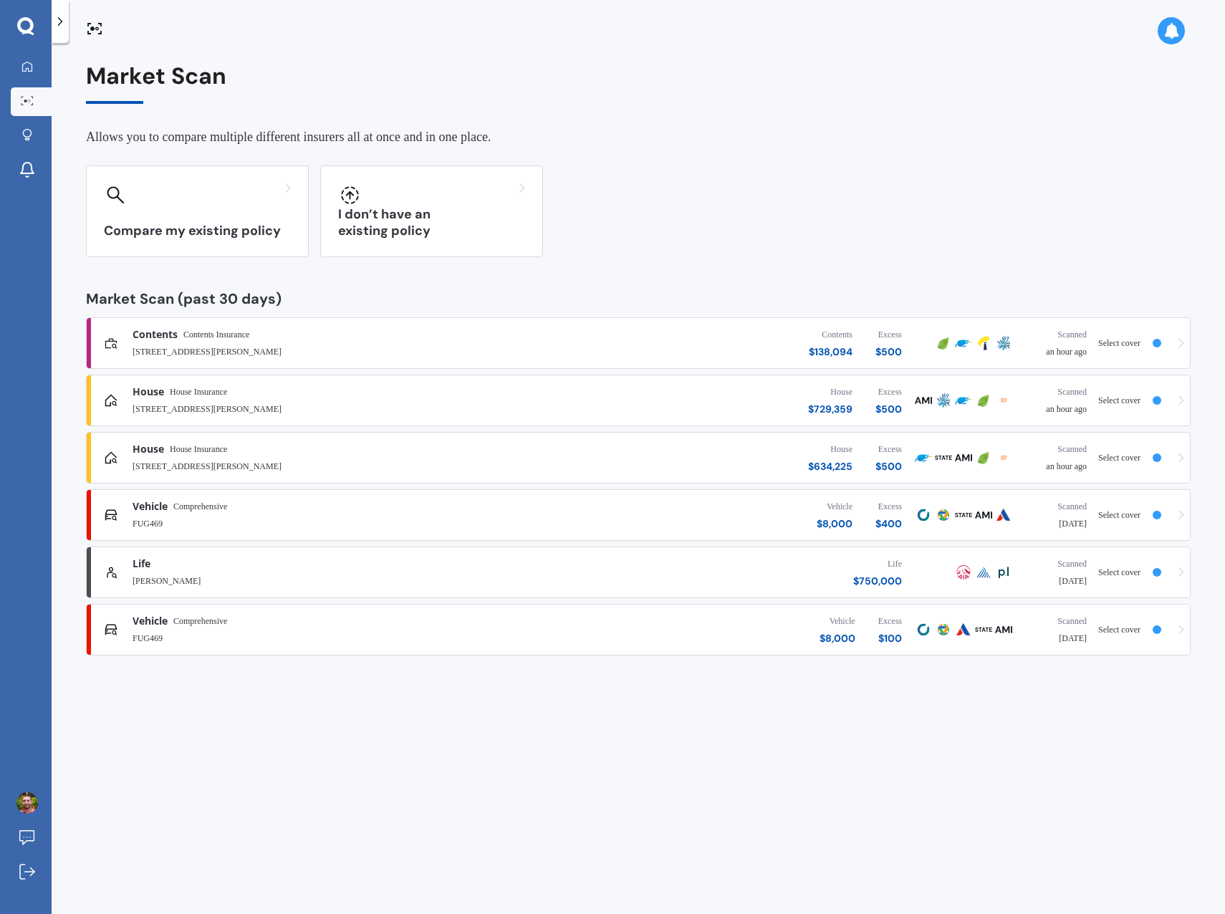
click at [201, 203] on div at bounding box center [197, 194] width 187 height 23
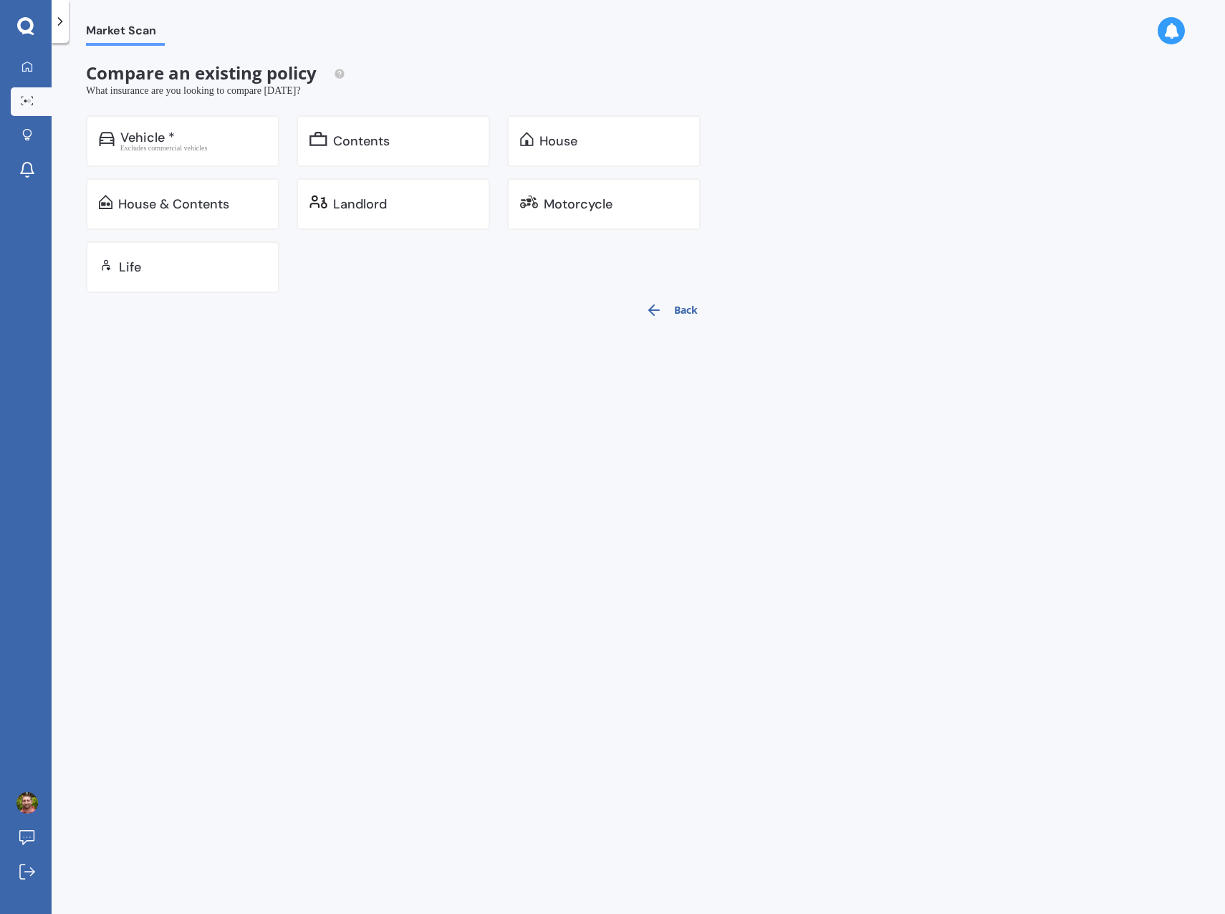
click at [658, 313] on icon "button" at bounding box center [653, 310] width 17 height 17
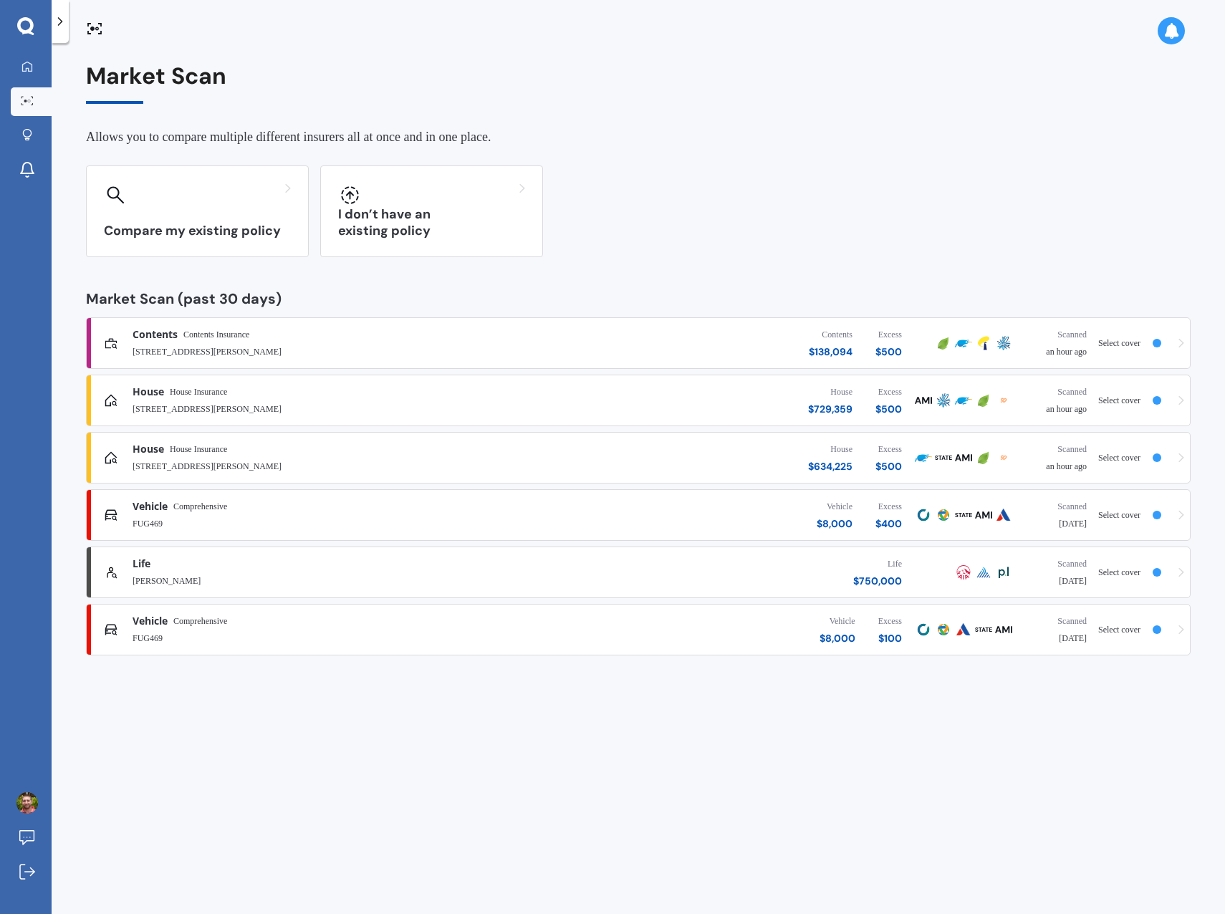
click at [416, 208] on div "I don’t have an existing policy" at bounding box center [431, 211] width 223 height 92
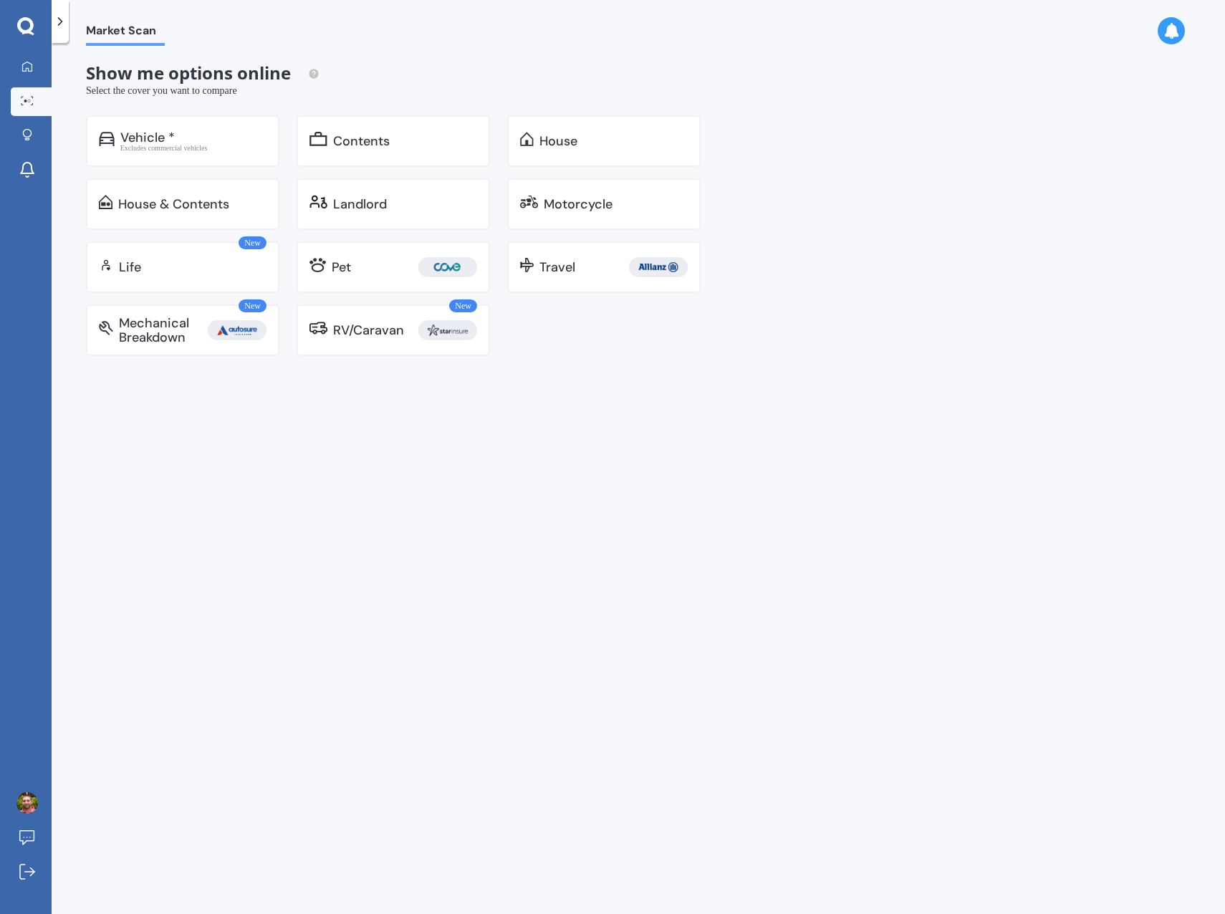
click at [393, 270] on div "Pet" at bounding box center [404, 267] width 145 height 20
click at [25, 65] on icon at bounding box center [26, 66] width 11 height 11
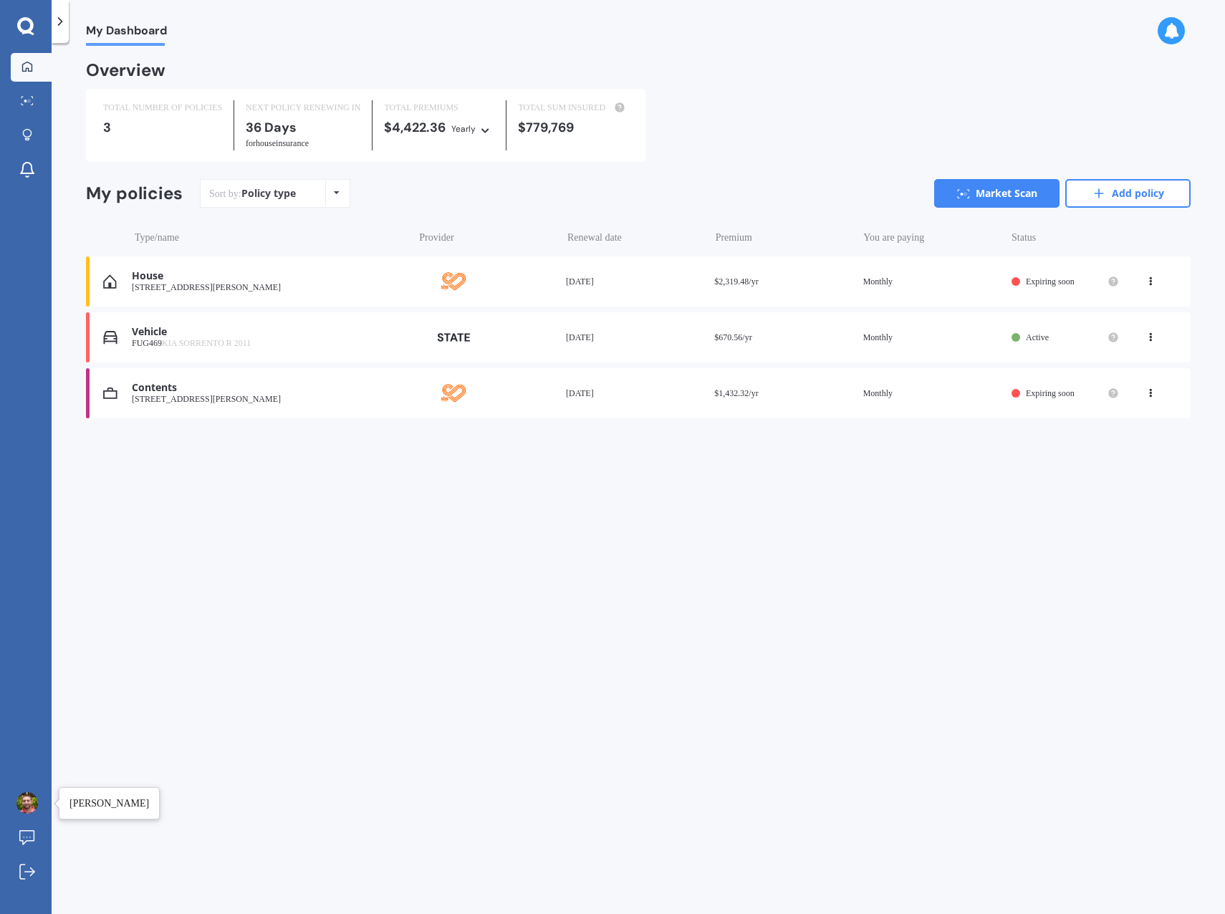
click at [34, 801] on img at bounding box center [26, 802] width 21 height 21
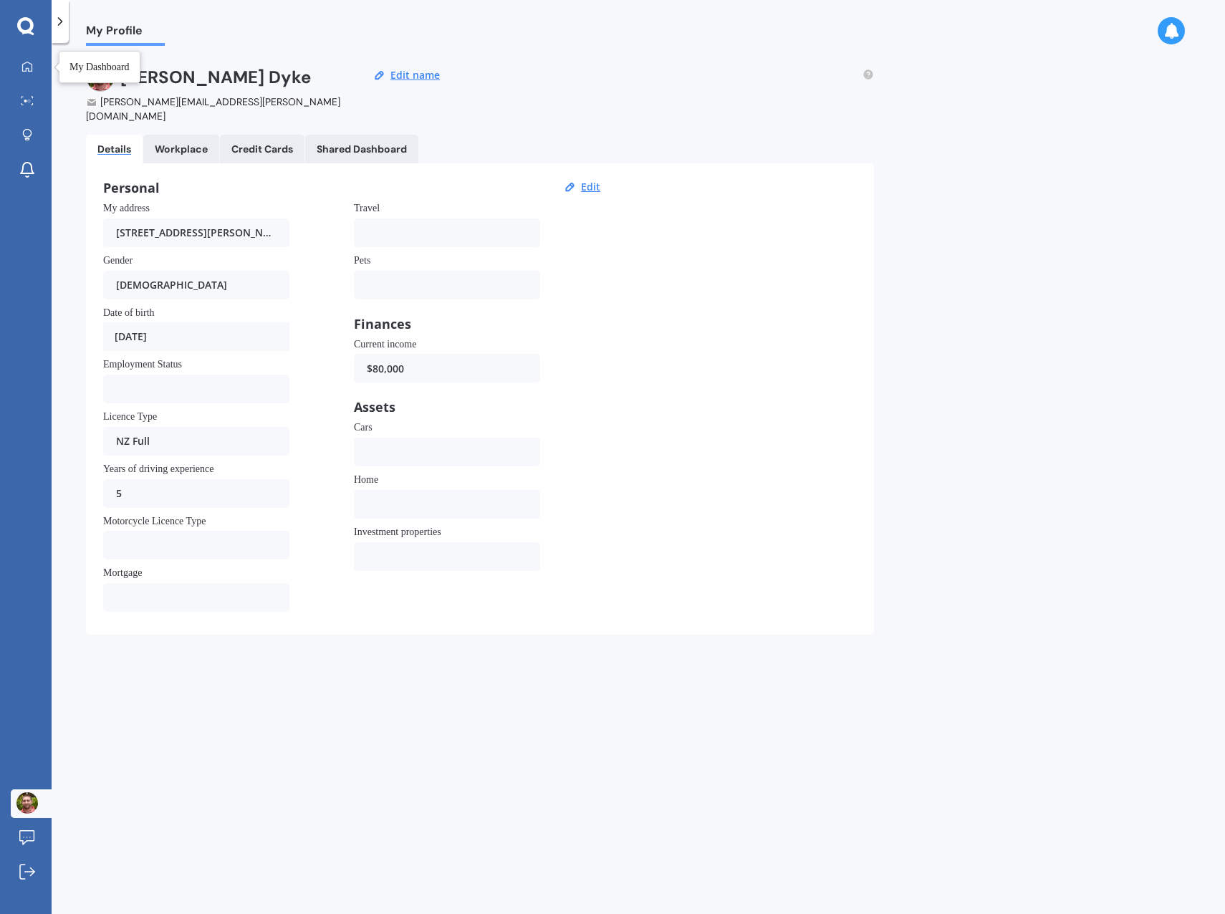
click at [34, 74] on link "My Dashboard" at bounding box center [31, 67] width 41 height 29
